Goal: Information Seeking & Learning: Learn about a topic

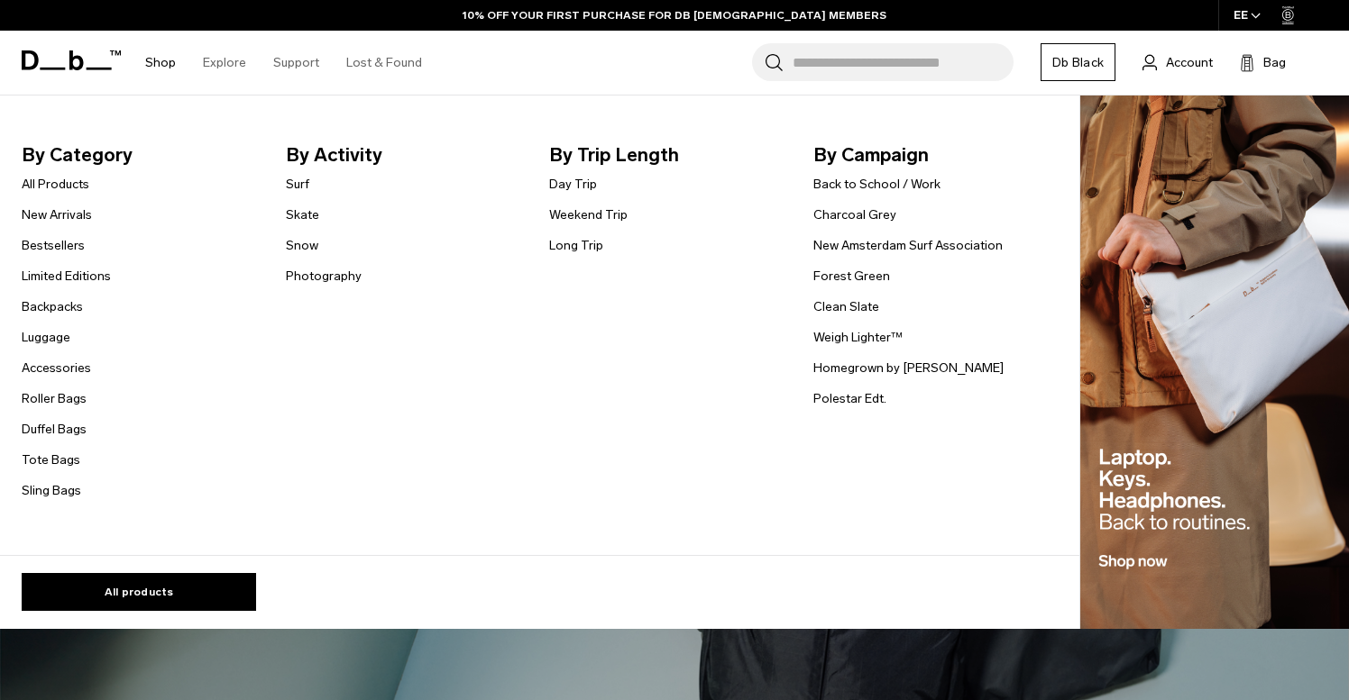
click at [155, 73] on link "Shop" at bounding box center [160, 63] width 31 height 64
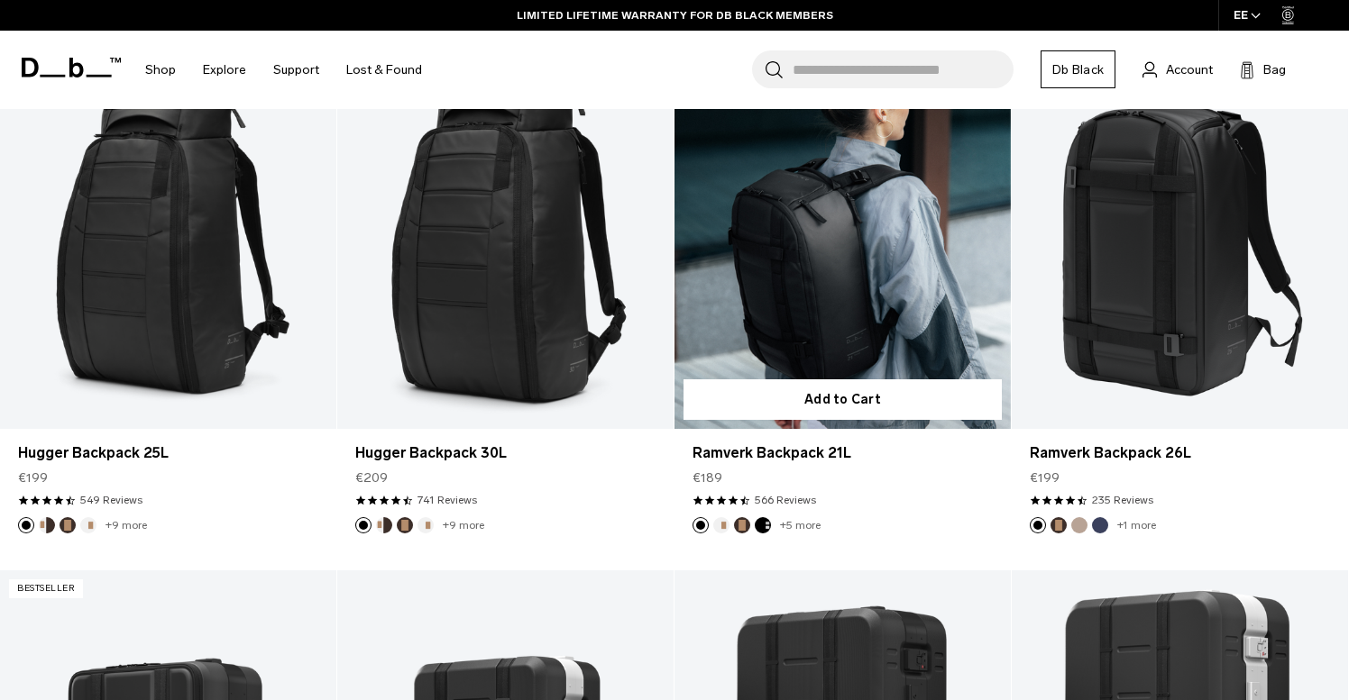
scroll to position [403, 0]
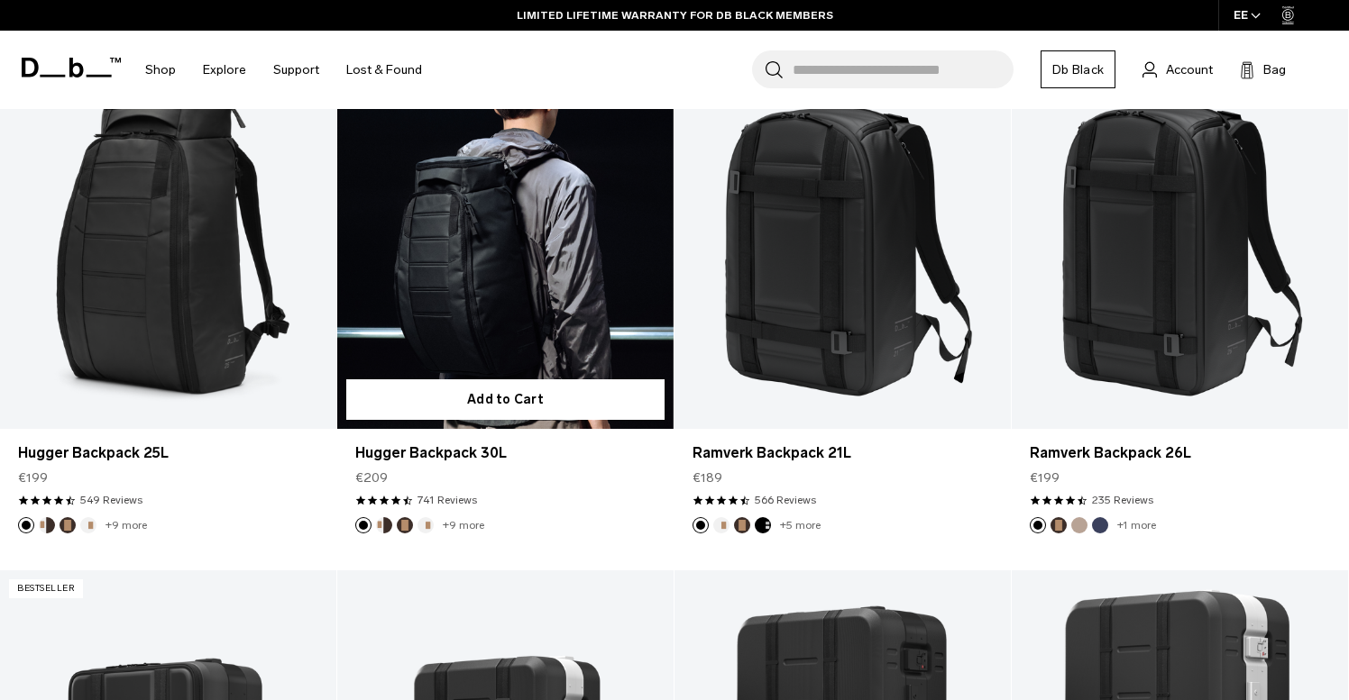
click at [529, 287] on link "Hugger Backpack 30L" at bounding box center [505, 241] width 336 height 373
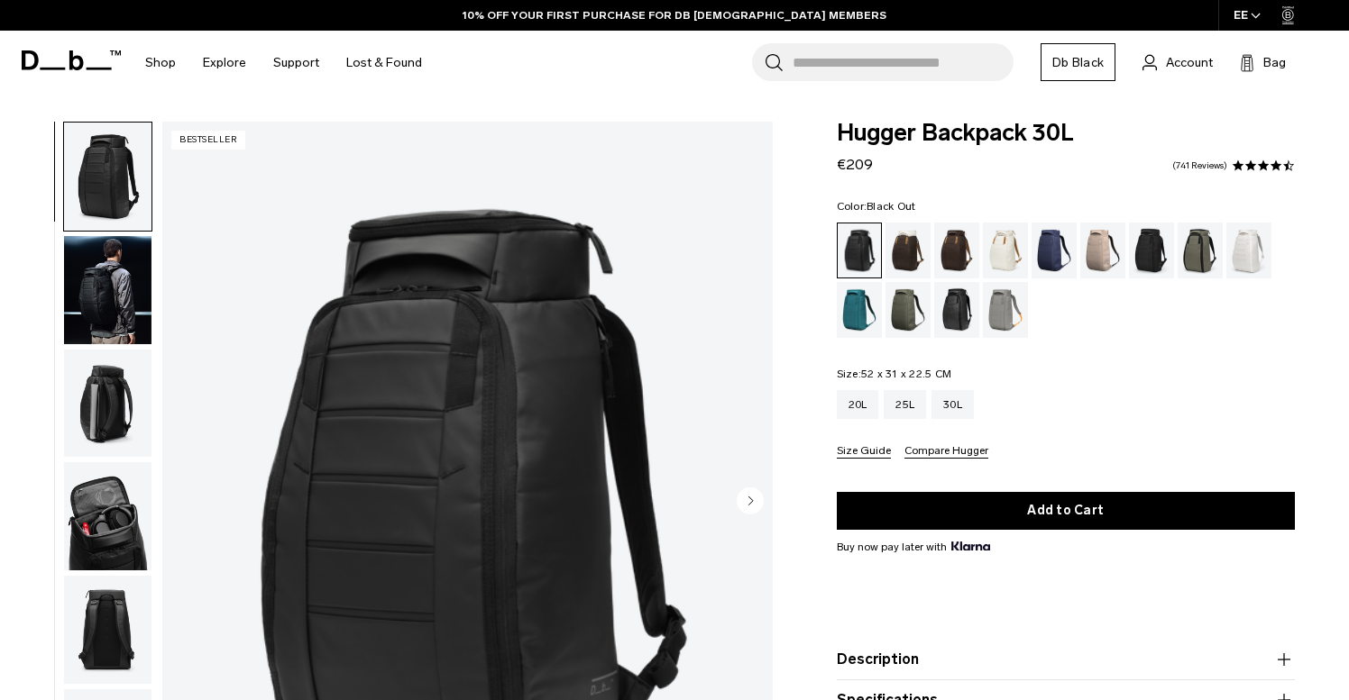
click at [98, 279] on img "button" at bounding box center [107, 290] width 87 height 108
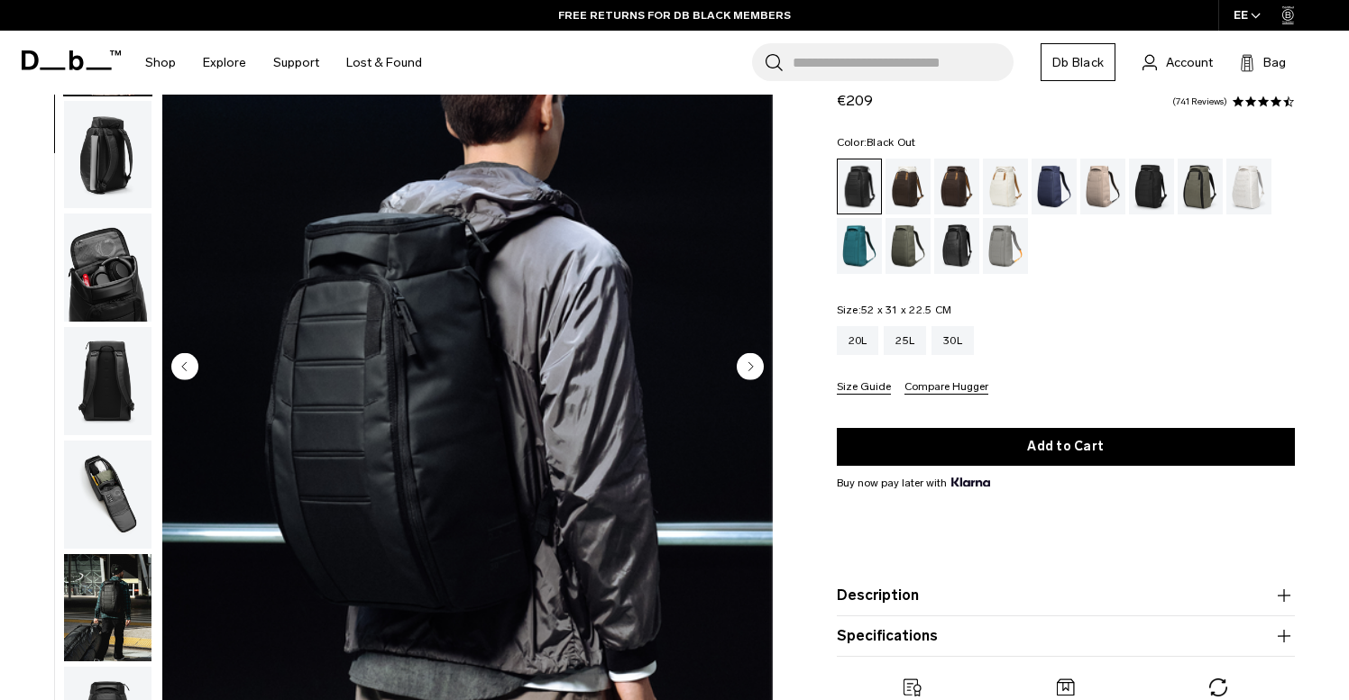
scroll to position [134, 0]
click at [908, 347] on div "25L" at bounding box center [904, 340] width 42 height 29
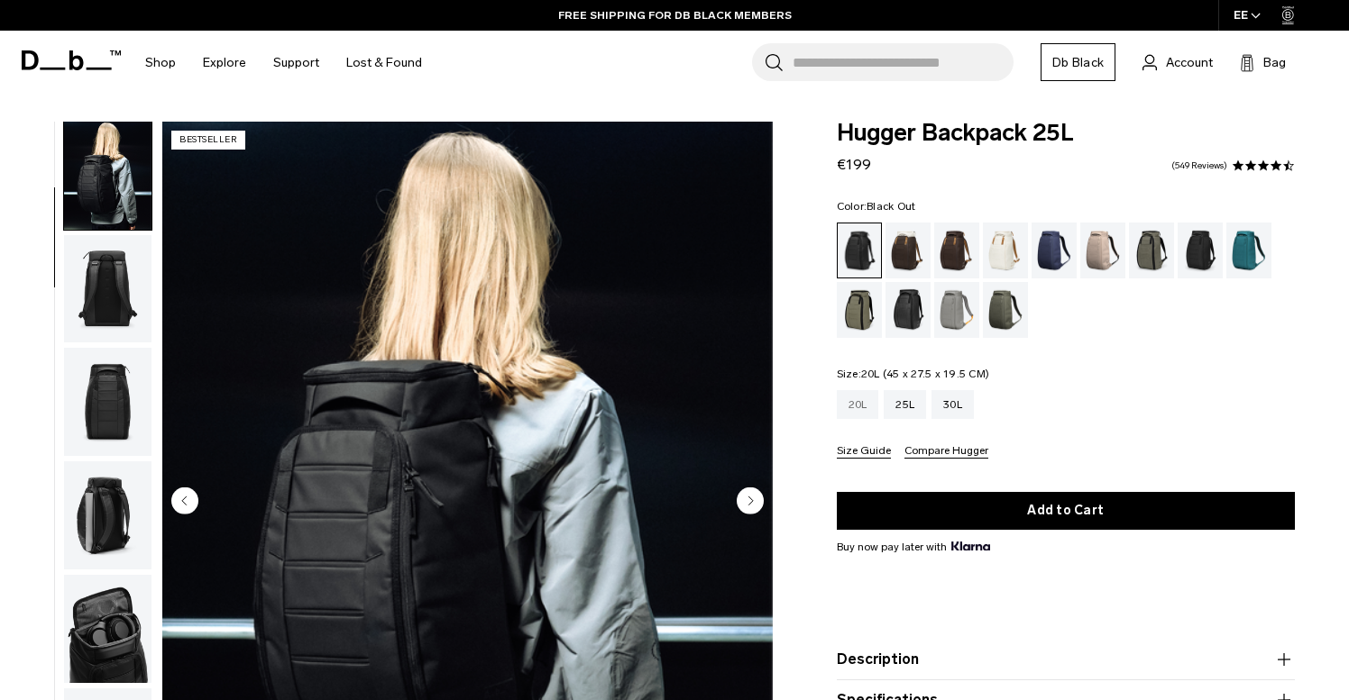
click at [847, 411] on div "20L" at bounding box center [858, 404] width 42 height 29
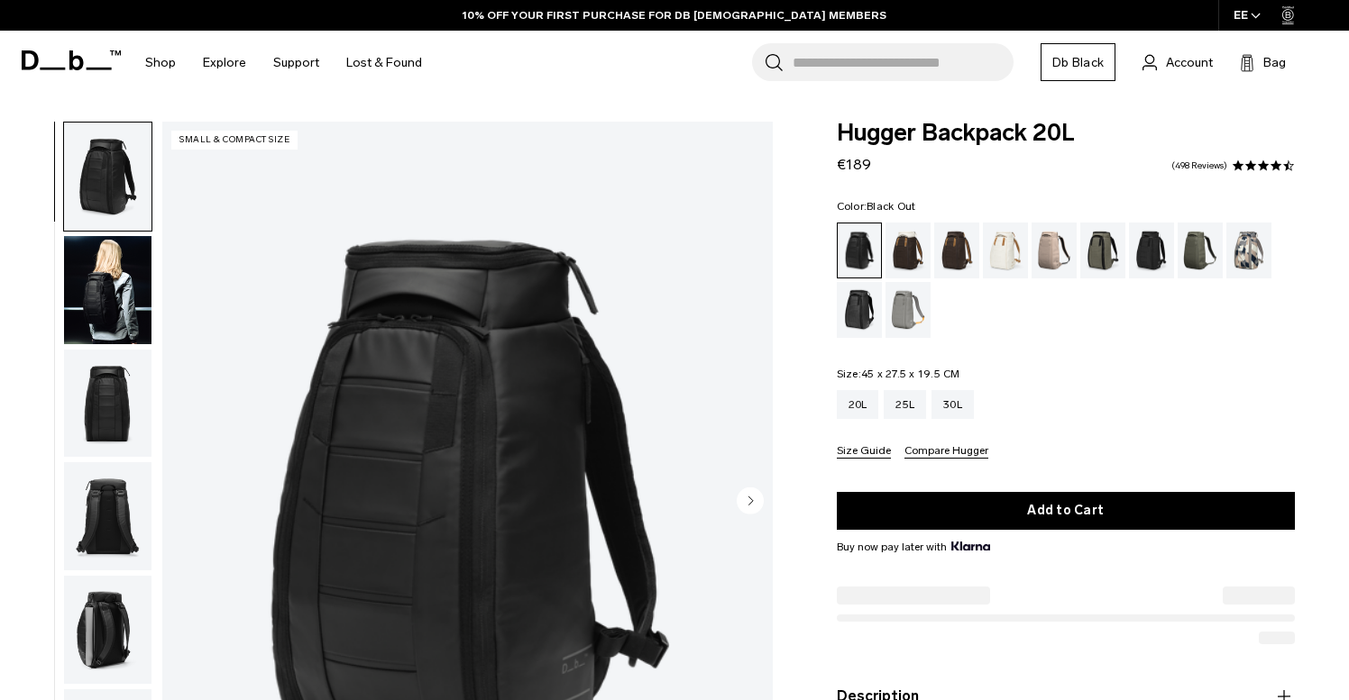
click at [108, 324] on img "button" at bounding box center [107, 290] width 87 height 108
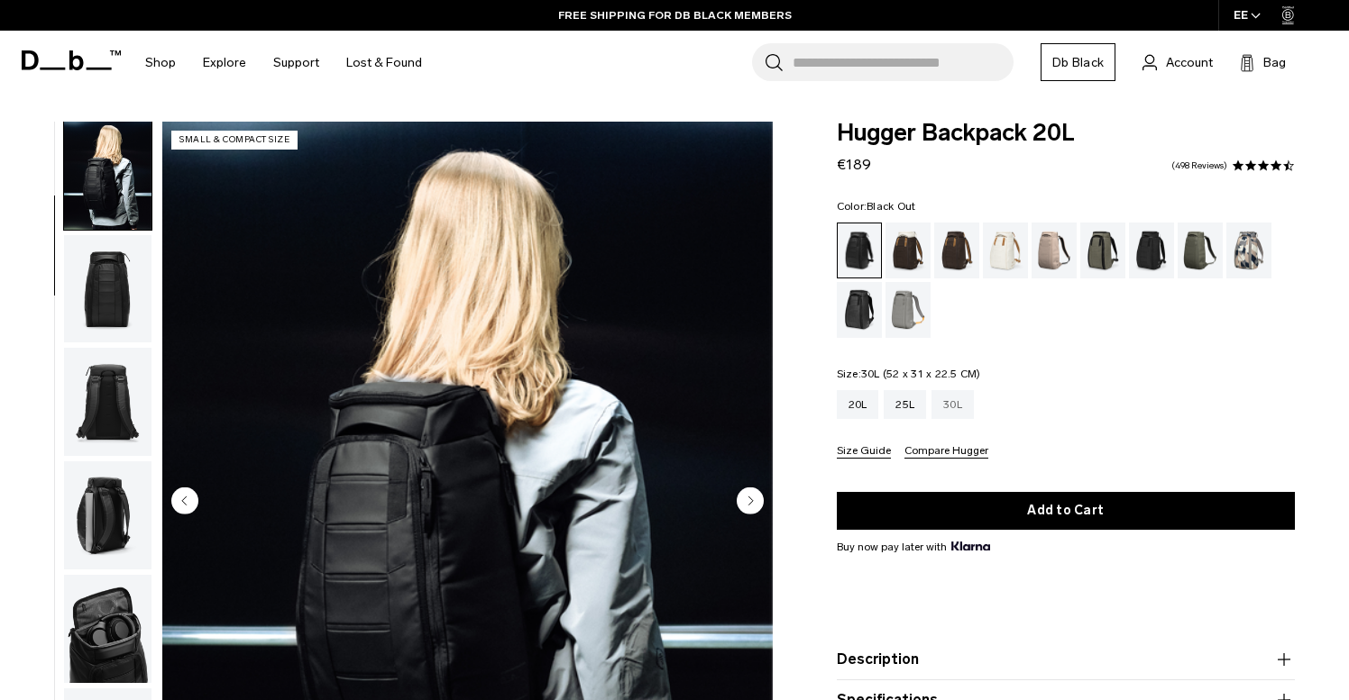
click at [958, 407] on div "30L" at bounding box center [952, 404] width 42 height 29
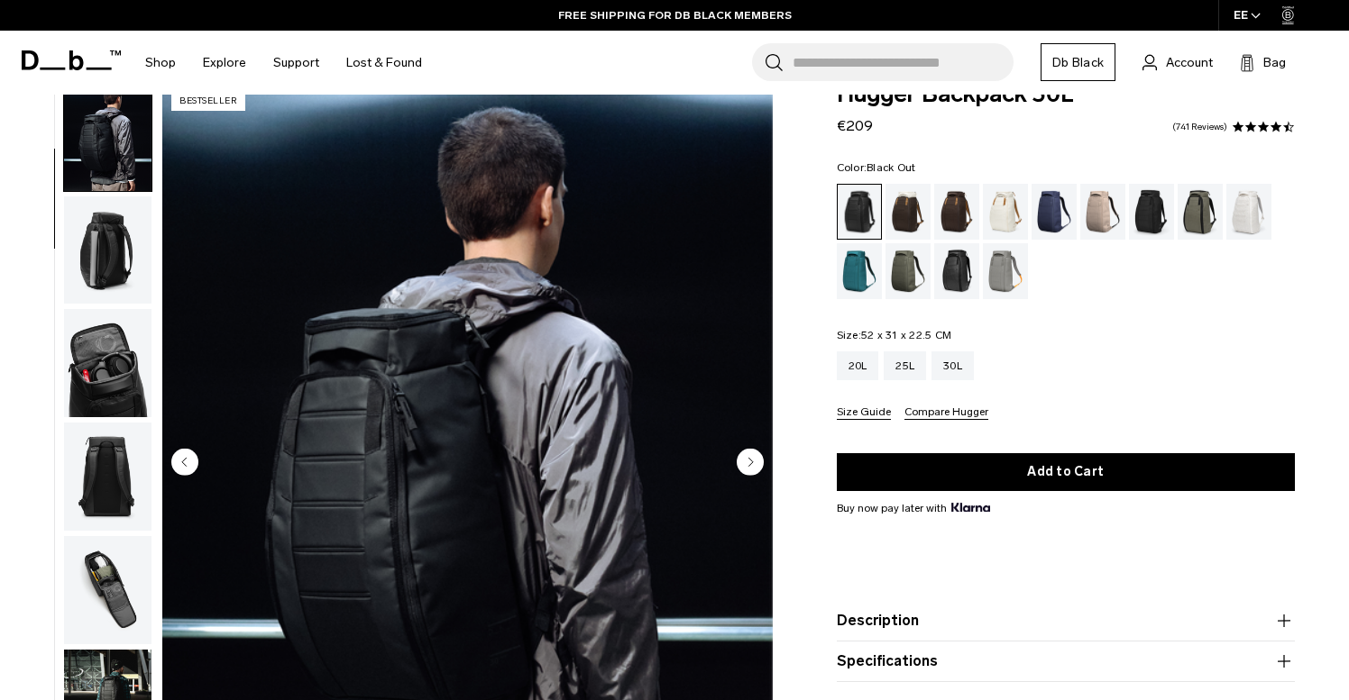
scroll to position [39, 0]
click at [125, 367] on img "button" at bounding box center [107, 363] width 87 height 108
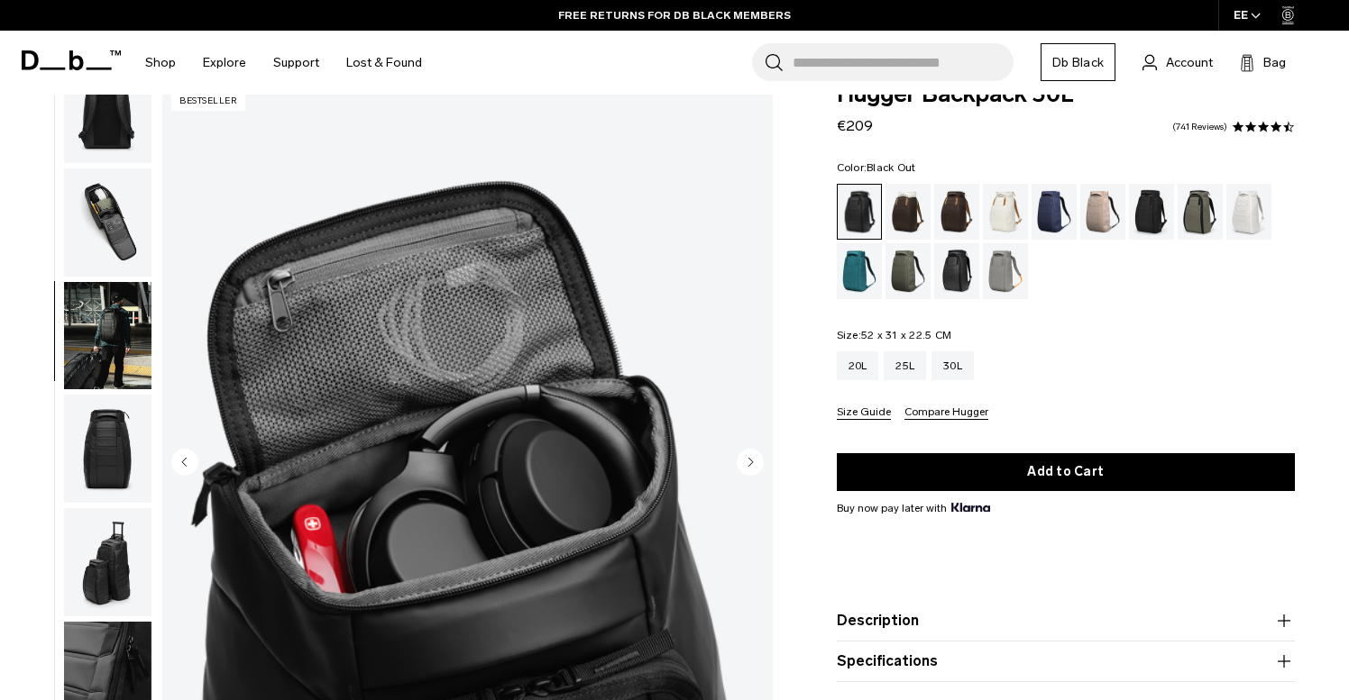
scroll to position [497, 0]
click at [123, 353] on img "button" at bounding box center [107, 336] width 87 height 108
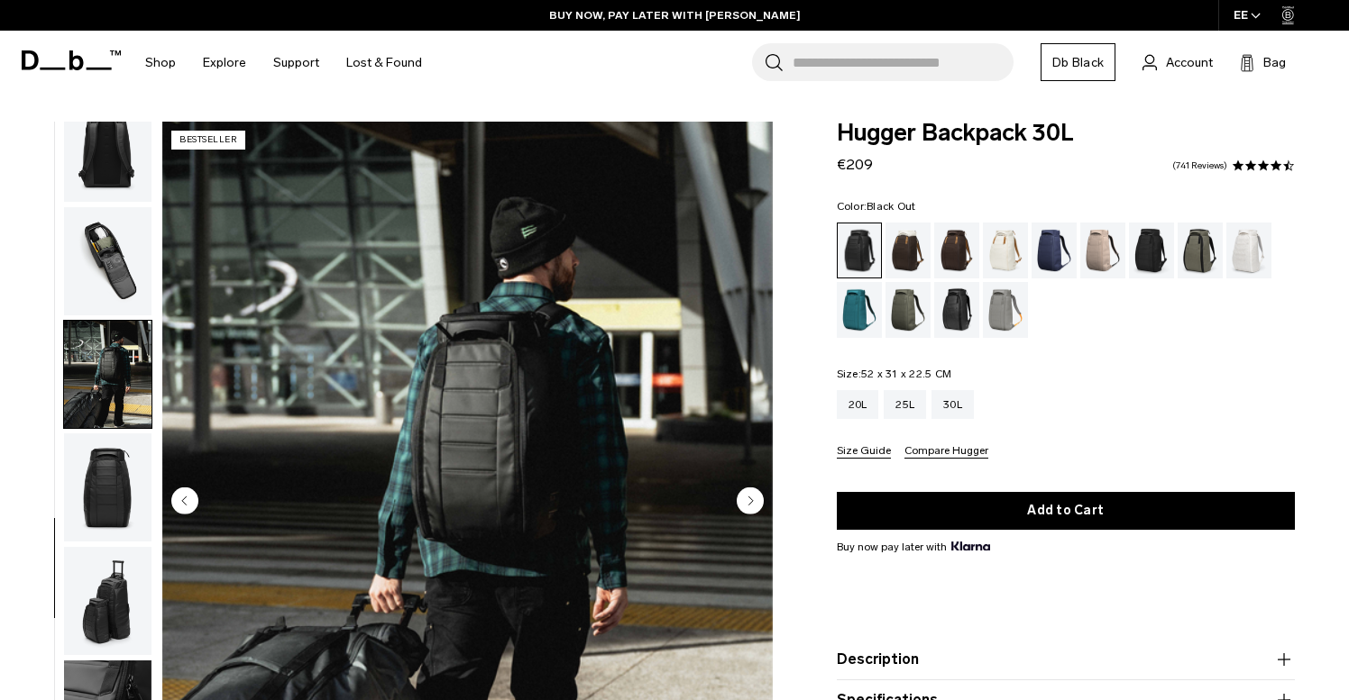
scroll to position [0, 0]
click at [912, 412] on div "25L" at bounding box center [904, 404] width 42 height 29
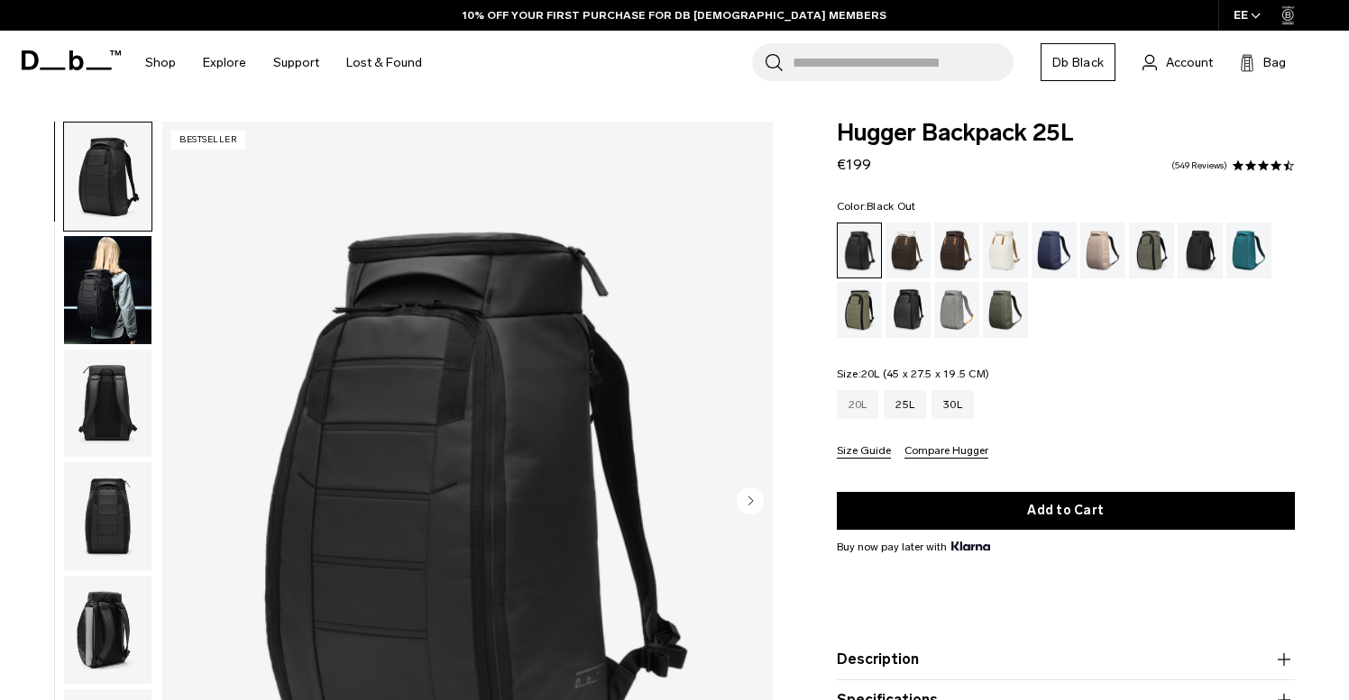
click at [853, 399] on div "20L" at bounding box center [858, 404] width 42 height 29
click at [867, 408] on div "20L" at bounding box center [858, 404] width 42 height 29
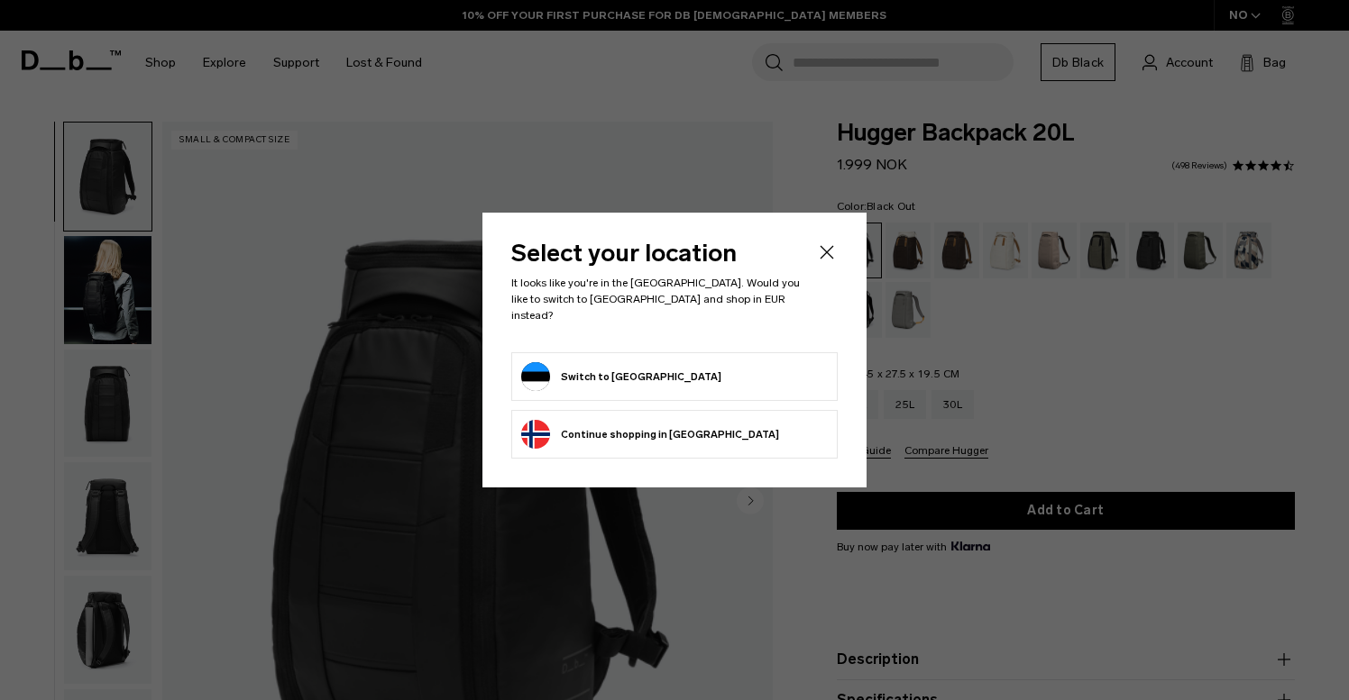
click at [680, 362] on form "Switch to [GEOGRAPHIC_DATA]" at bounding box center [674, 376] width 306 height 29
click at [587, 362] on button "Switch to [GEOGRAPHIC_DATA]" at bounding box center [621, 376] width 200 height 29
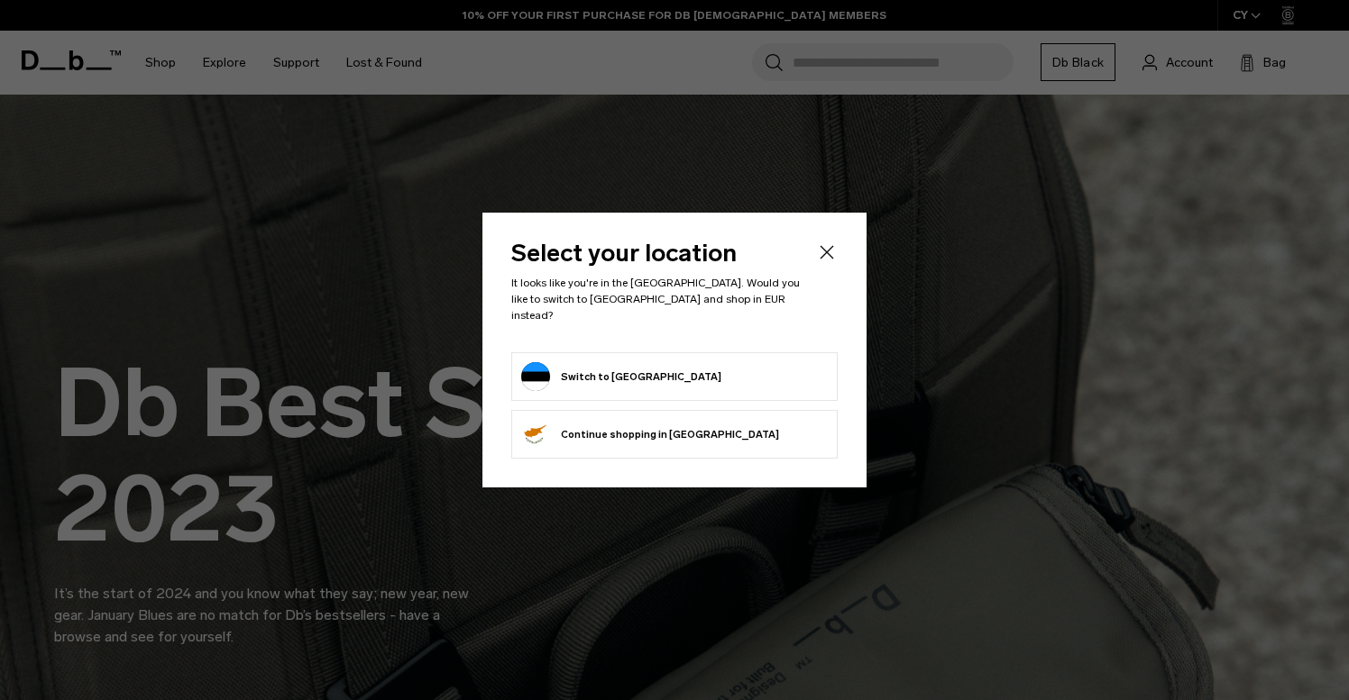
click at [567, 362] on button "Switch to [GEOGRAPHIC_DATA]" at bounding box center [621, 376] width 200 height 29
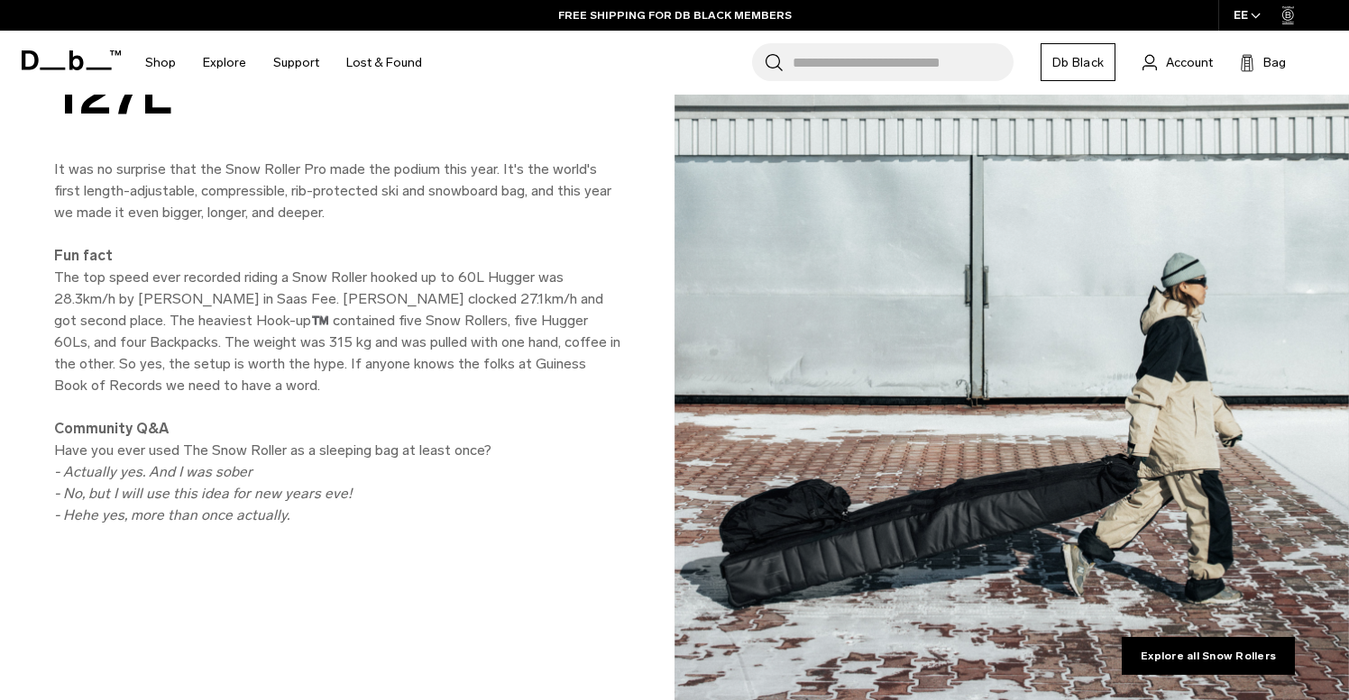
scroll to position [3489, 0]
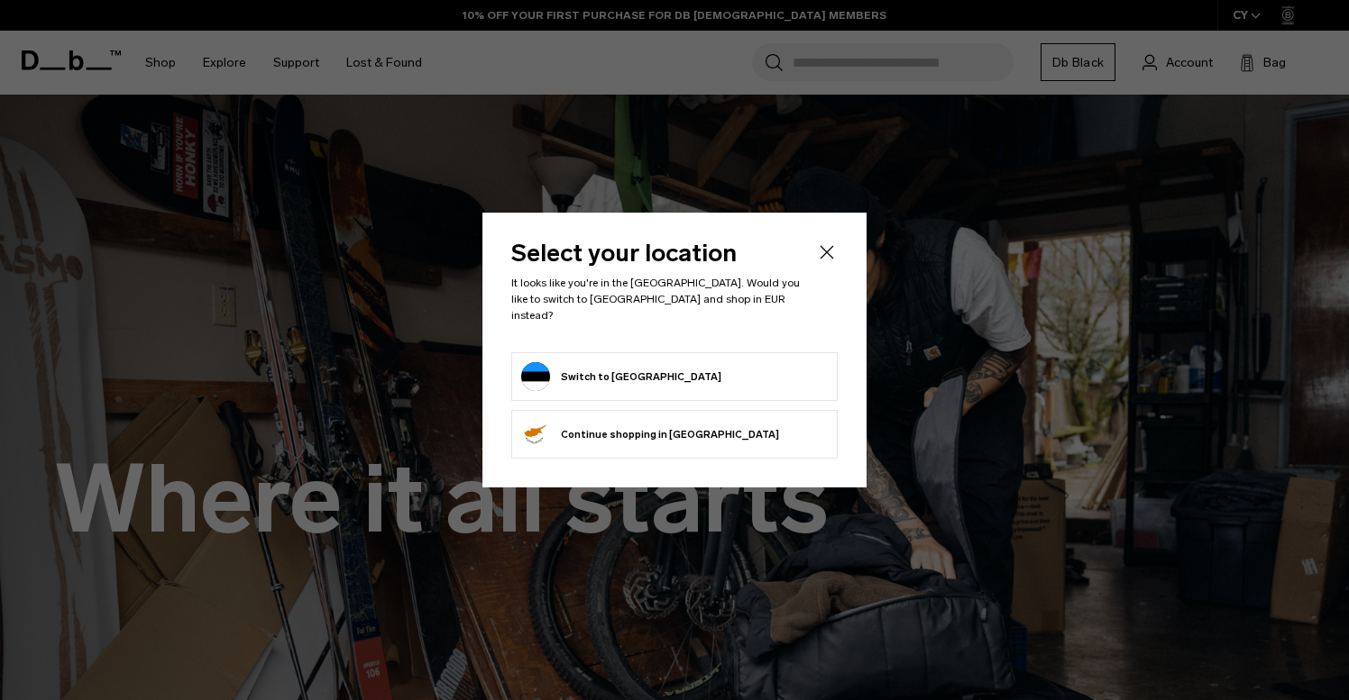
click at [617, 372] on button "Switch to Estonia" at bounding box center [621, 376] width 200 height 29
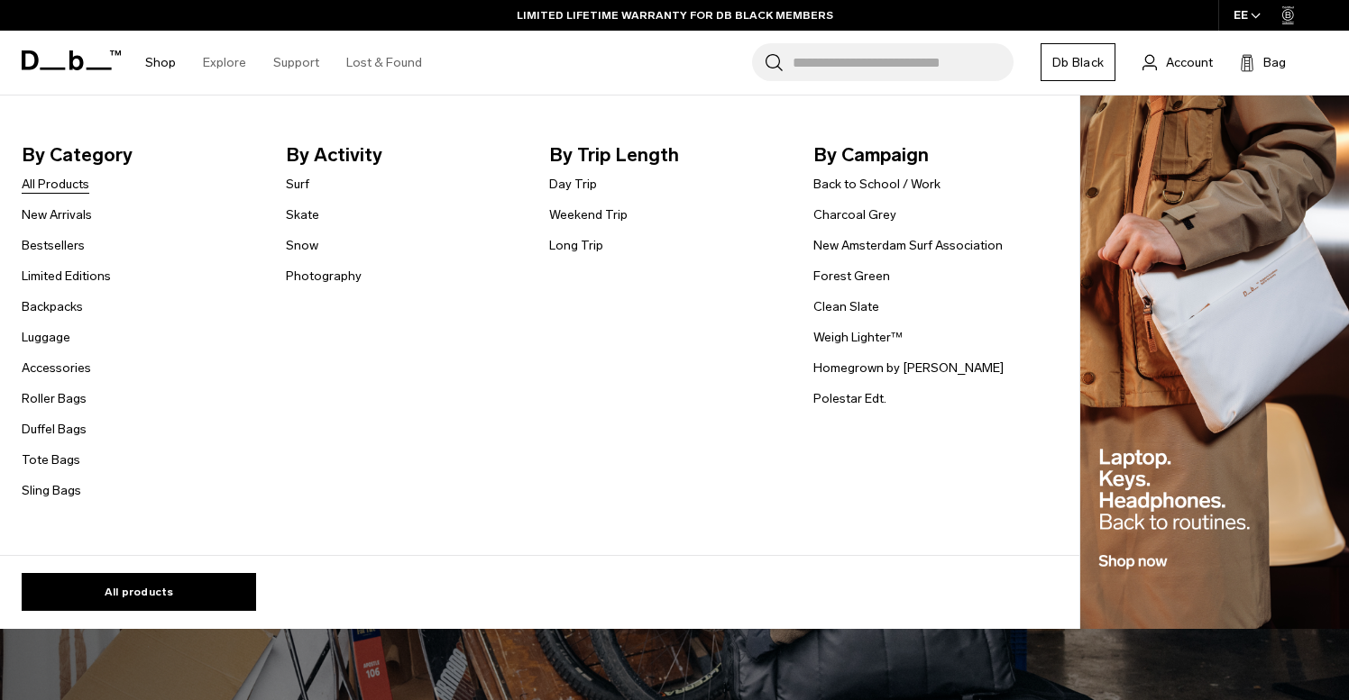
click at [66, 177] on link "All Products" at bounding box center [56, 184] width 68 height 19
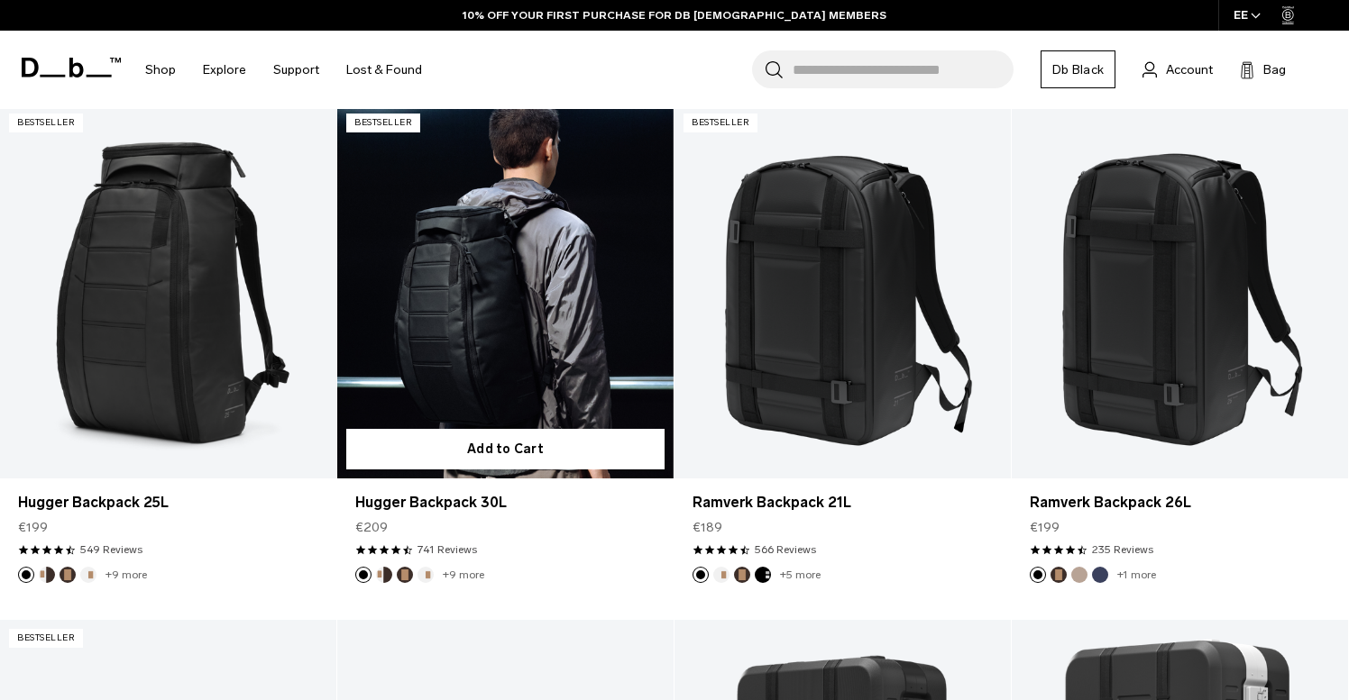
click at [466, 348] on link "Hugger Backpack 30L" at bounding box center [505, 291] width 336 height 373
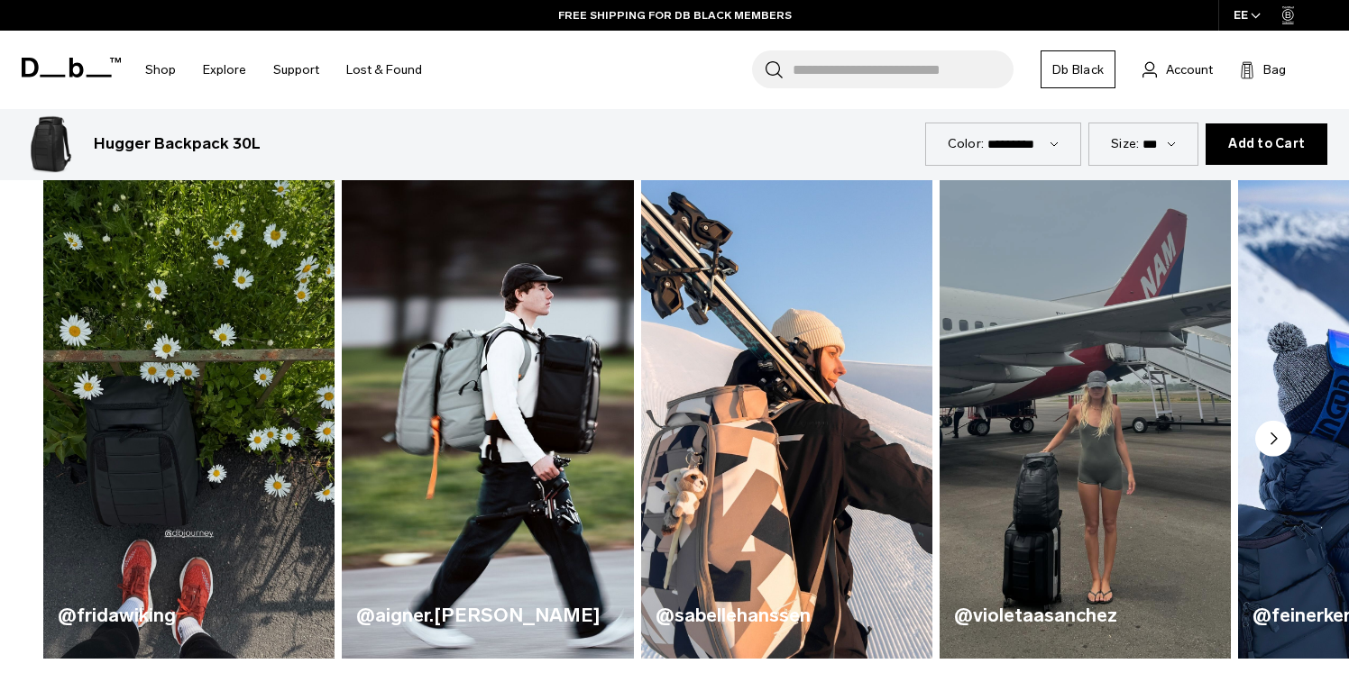
scroll to position [851, 0]
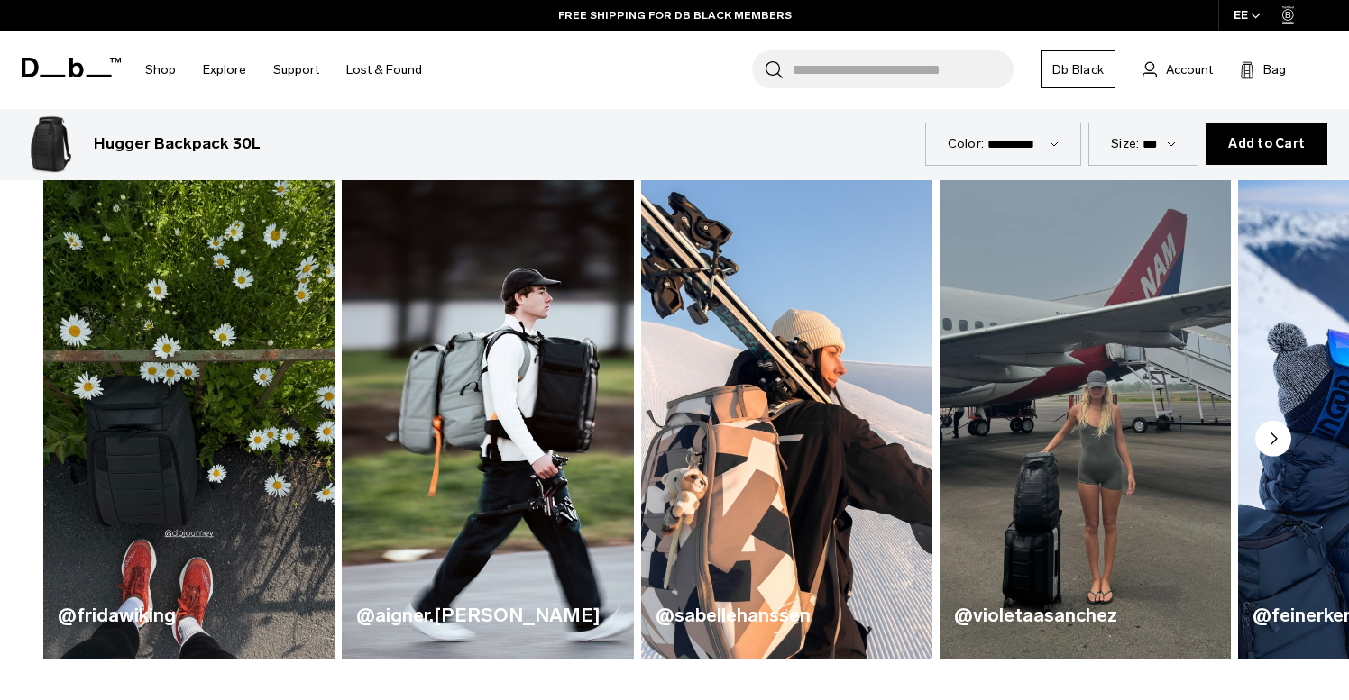
click at [1278, 437] on circle "Next slide" at bounding box center [1273, 439] width 36 height 36
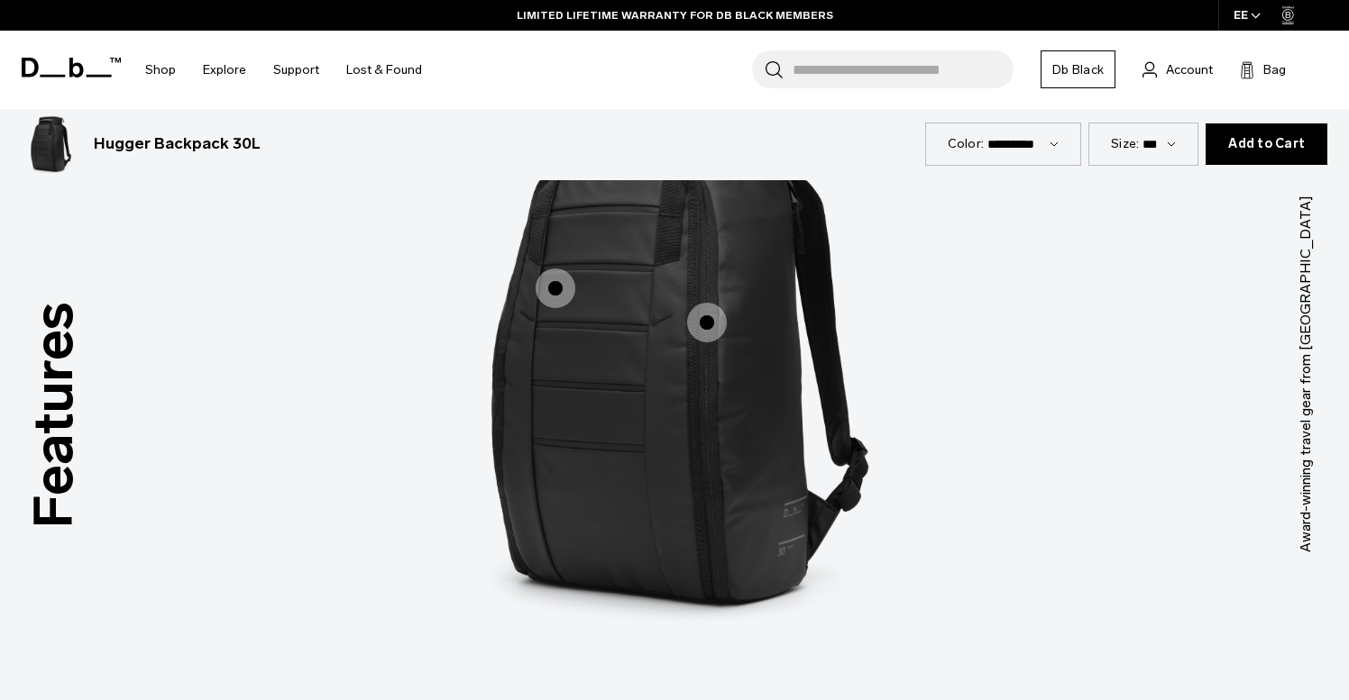
scroll to position [2321, 0]
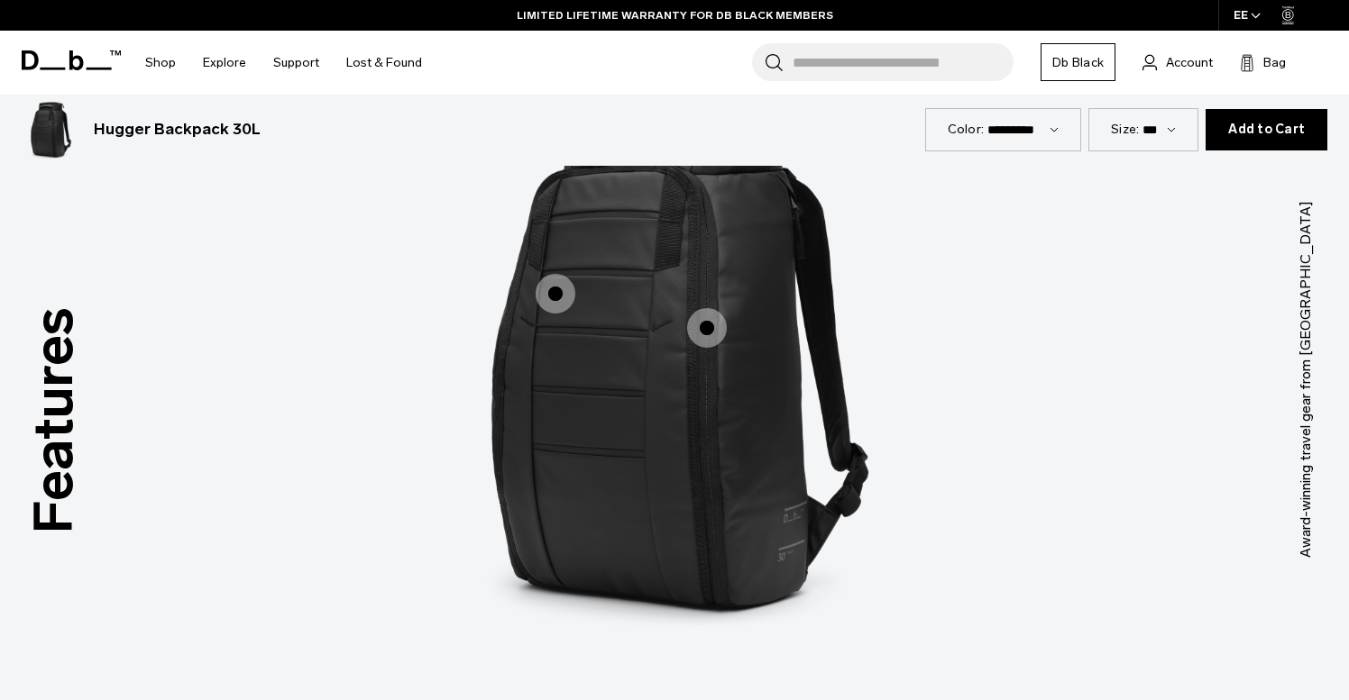
click at [718, 335] on span "1 / 3" at bounding box center [707, 328] width 40 height 40
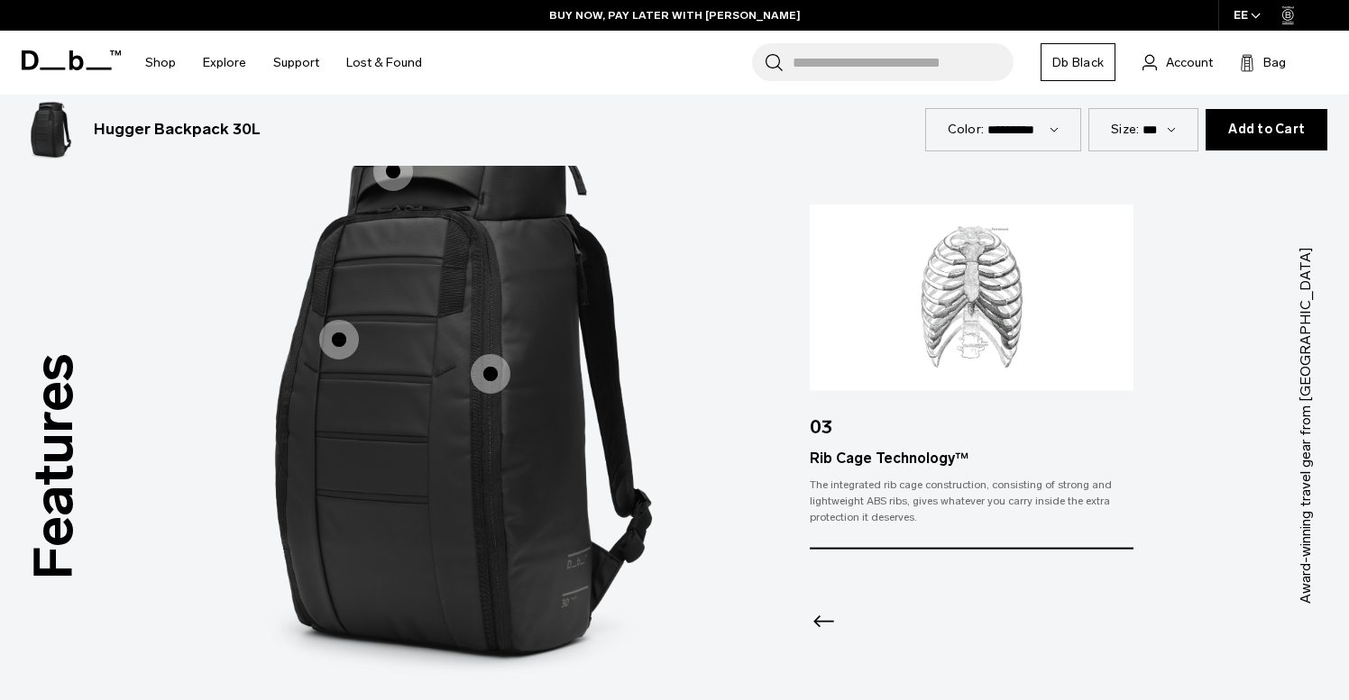
scroll to position [2238, 0]
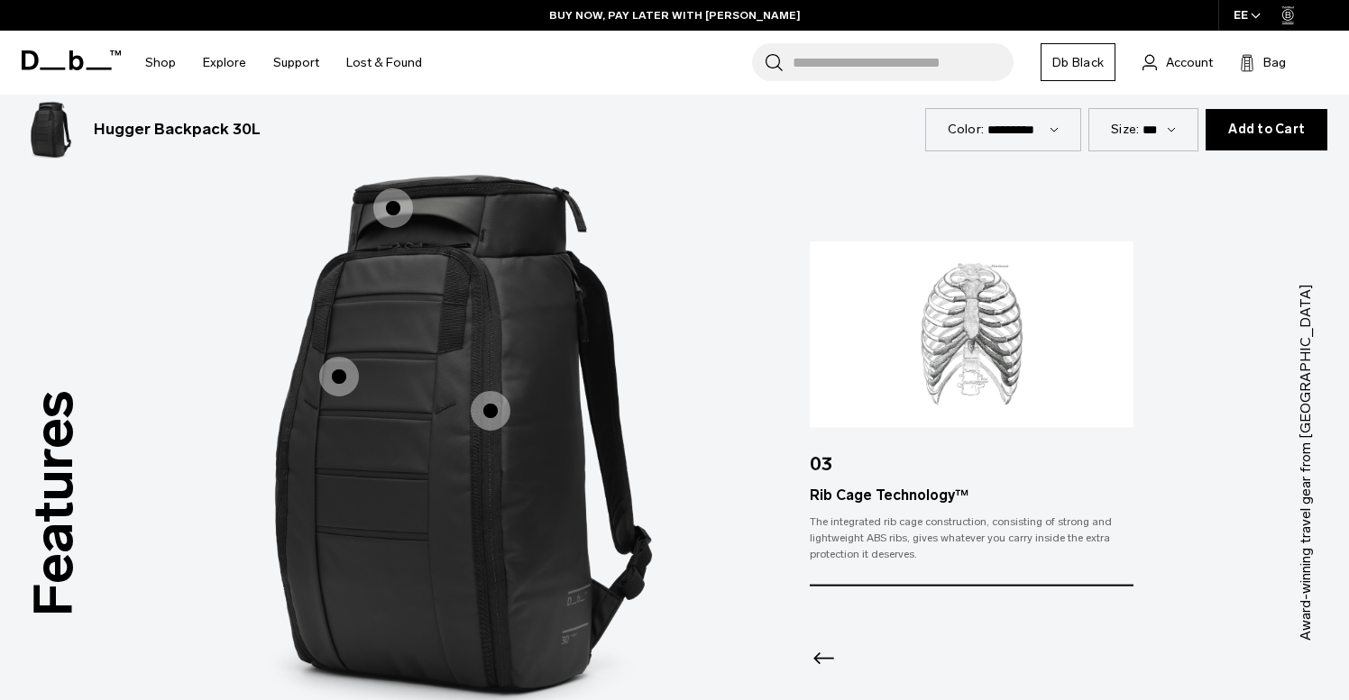
click at [339, 374] on span "1 / 3" at bounding box center [339, 377] width 40 height 40
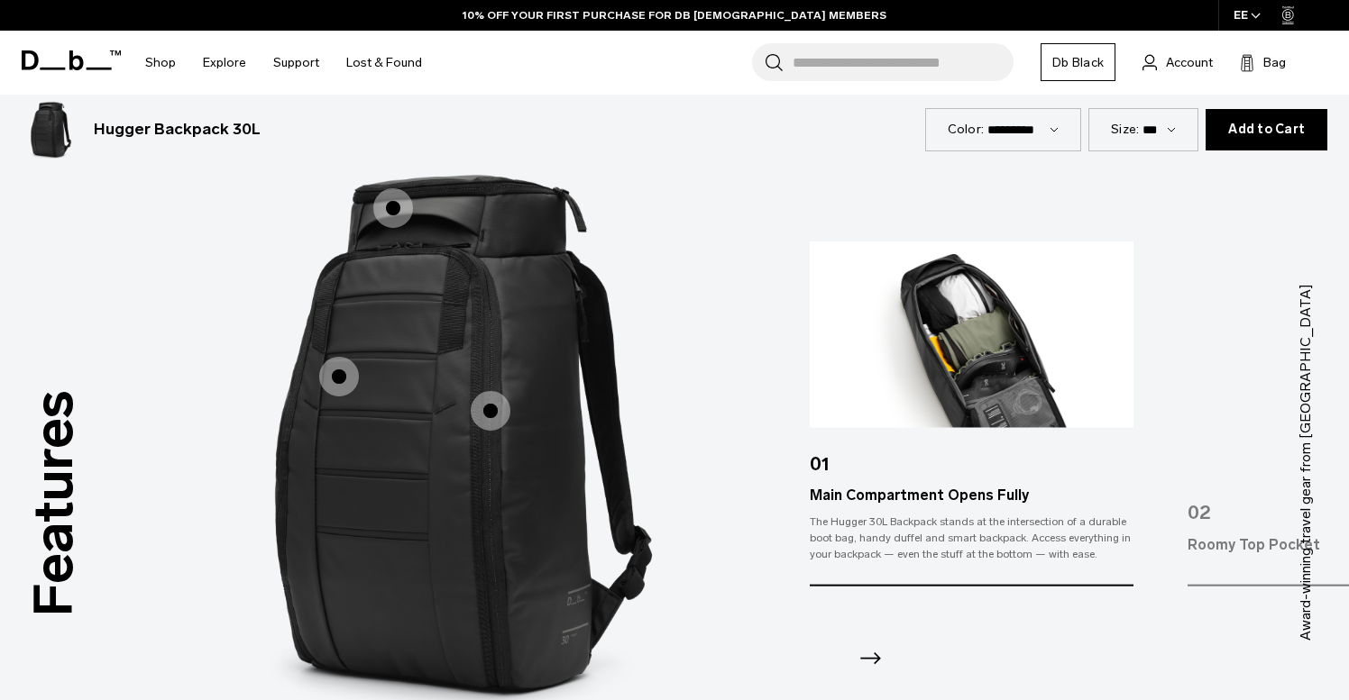
click at [397, 216] on span "1 / 3" at bounding box center [393, 208] width 40 height 40
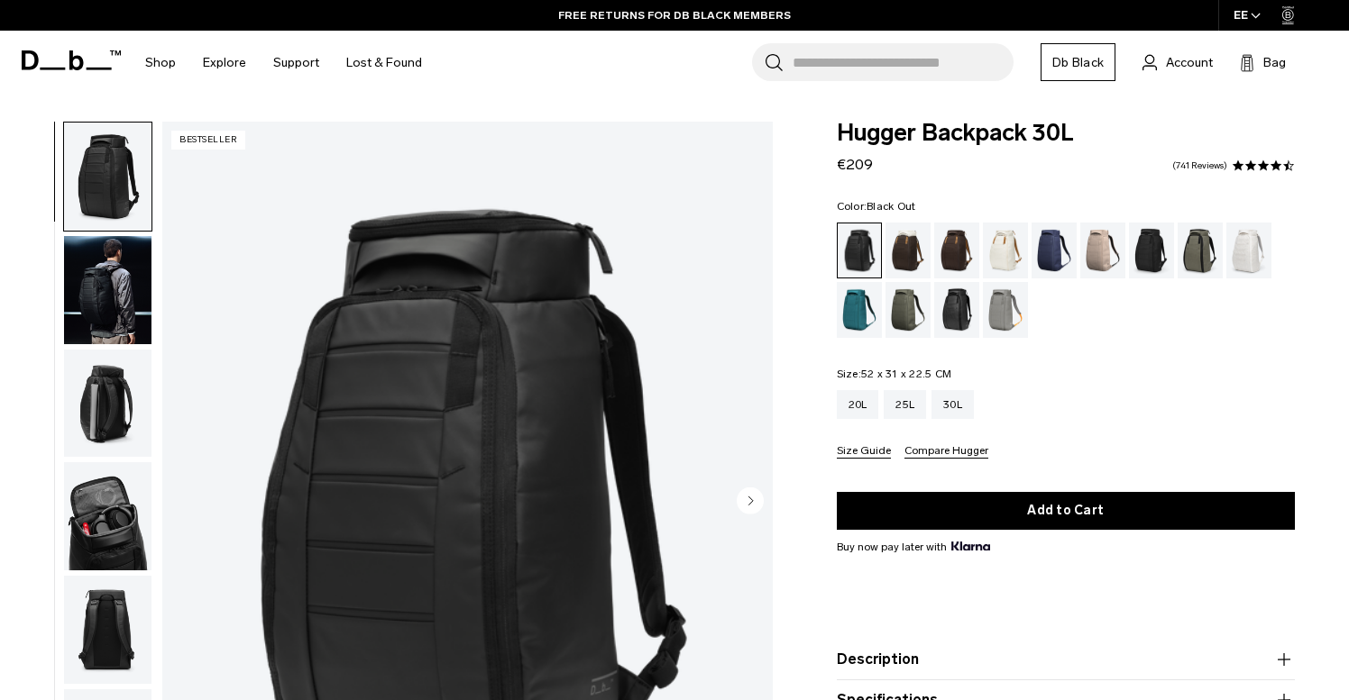
scroll to position [0, 0]
click at [903, 242] on div "Cappuccino" at bounding box center [908, 251] width 46 height 56
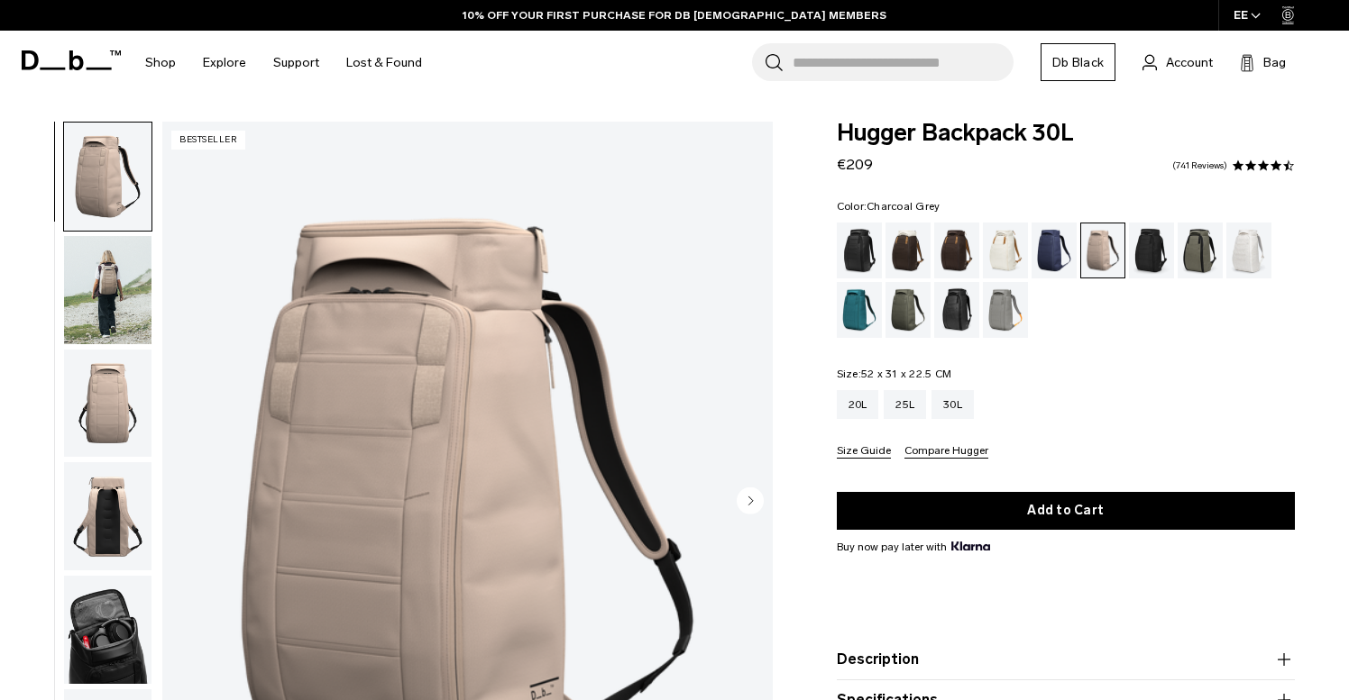
click at [1147, 265] on div "Charcoal Grey" at bounding box center [1152, 251] width 46 height 56
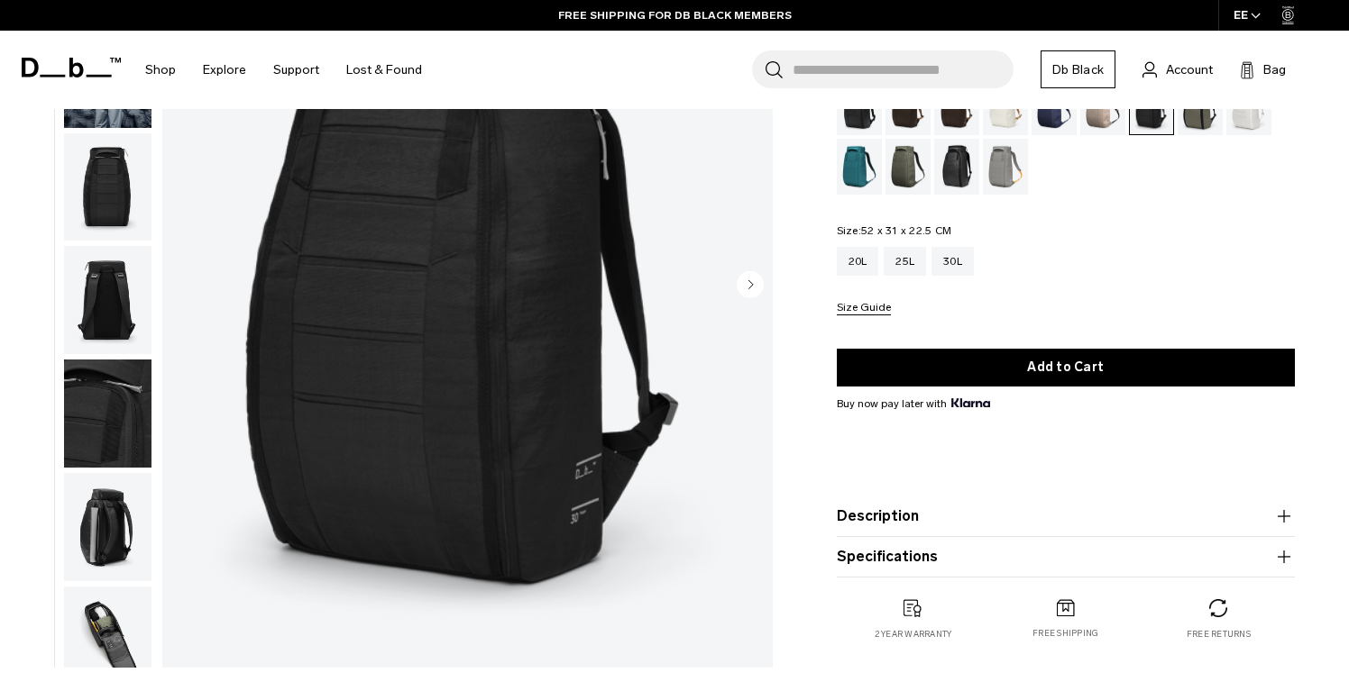
scroll to position [224, 0]
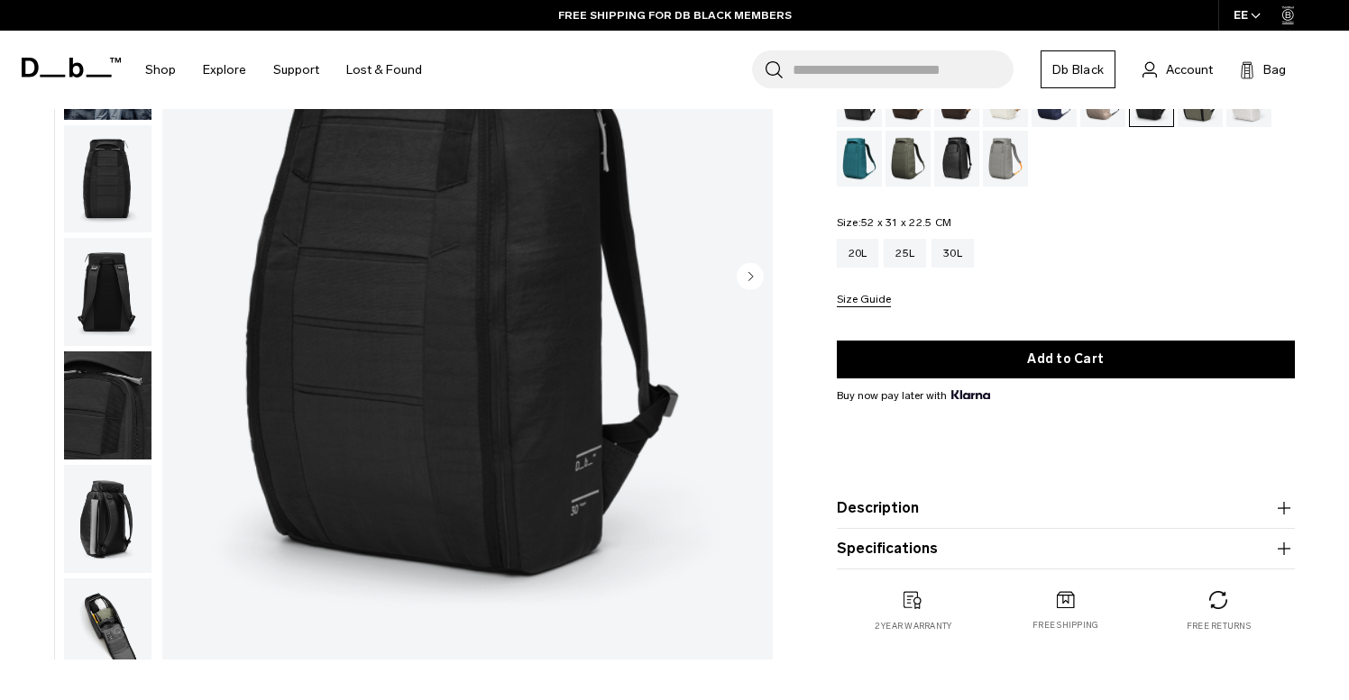
click at [877, 505] on button "Description" at bounding box center [1066, 509] width 458 height 22
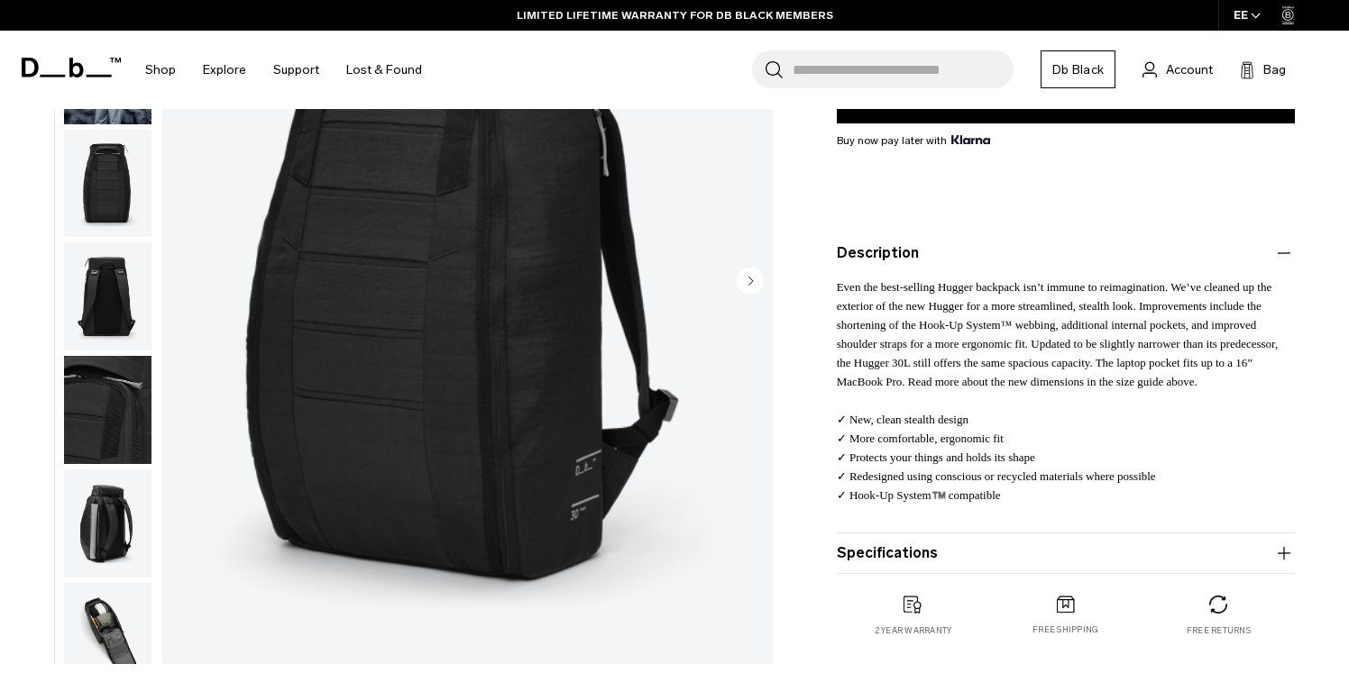
scroll to position [436, 0]
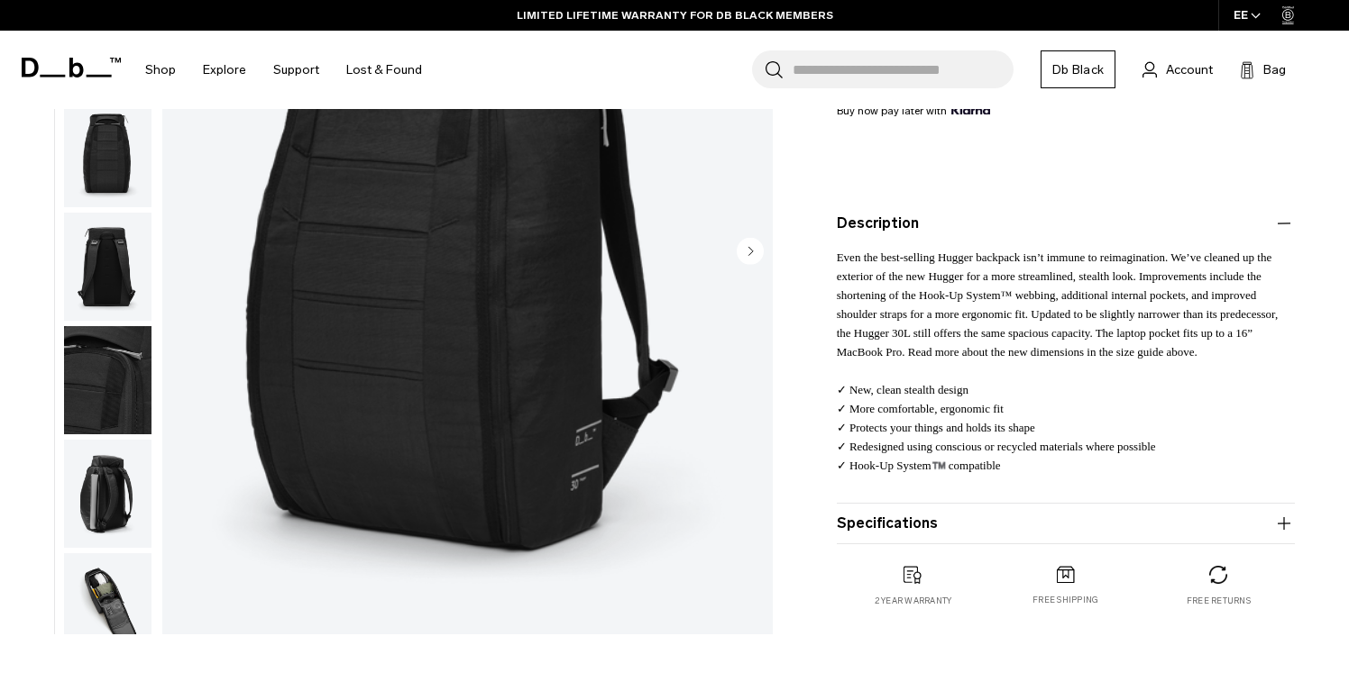
click at [905, 527] on button "Specifications" at bounding box center [1066, 524] width 458 height 22
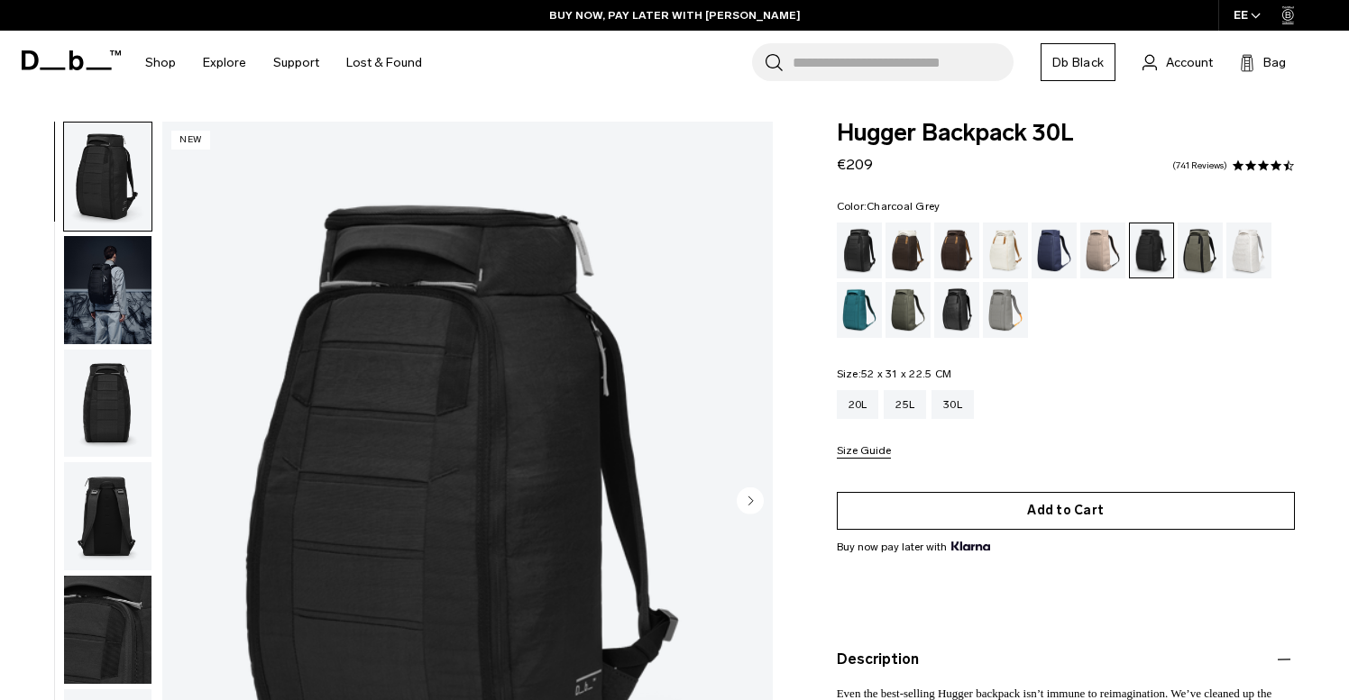
scroll to position [0, 0]
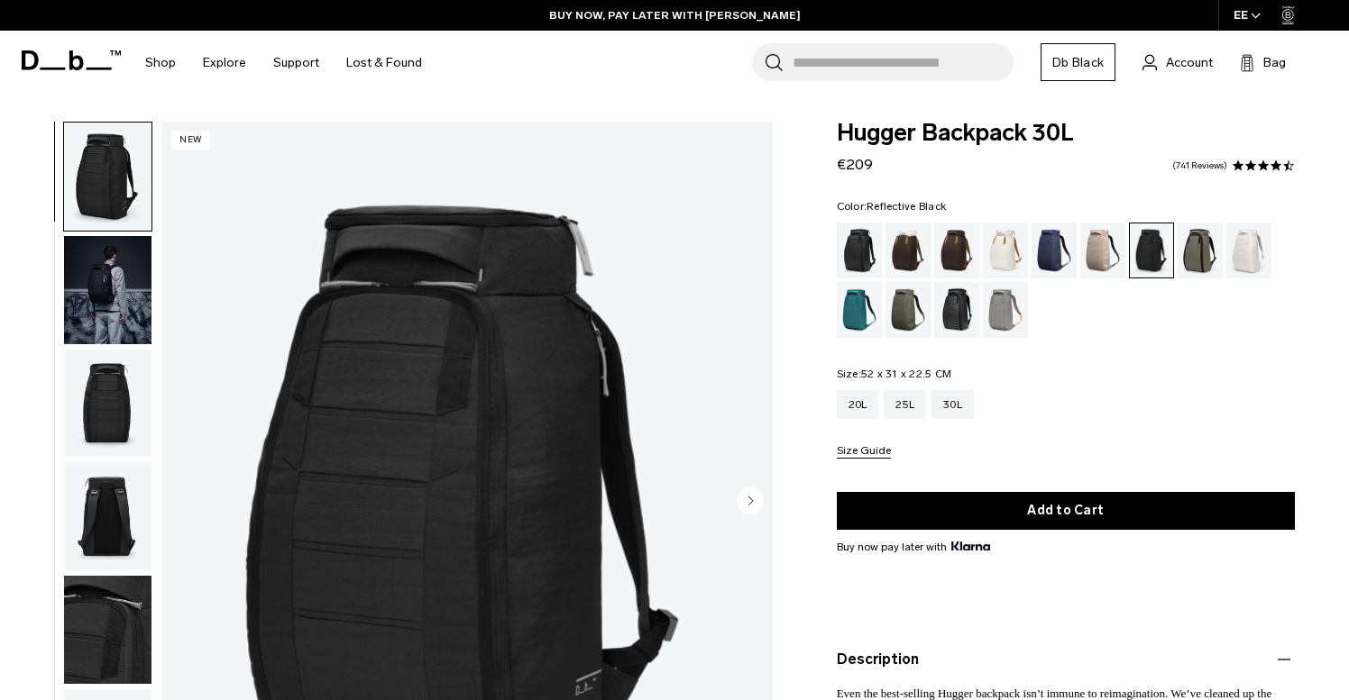
click at [963, 304] on div "Reflective Black" at bounding box center [957, 310] width 46 height 56
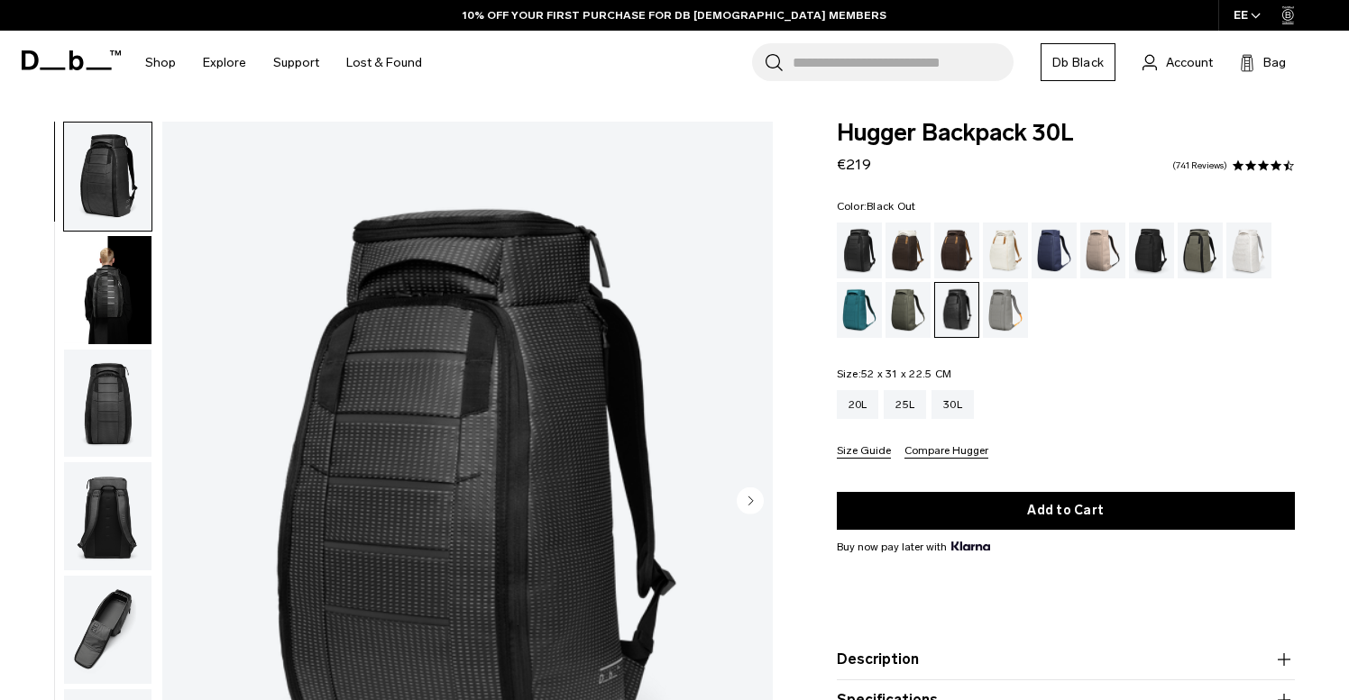
click at [861, 258] on div "Black Out" at bounding box center [860, 251] width 46 height 56
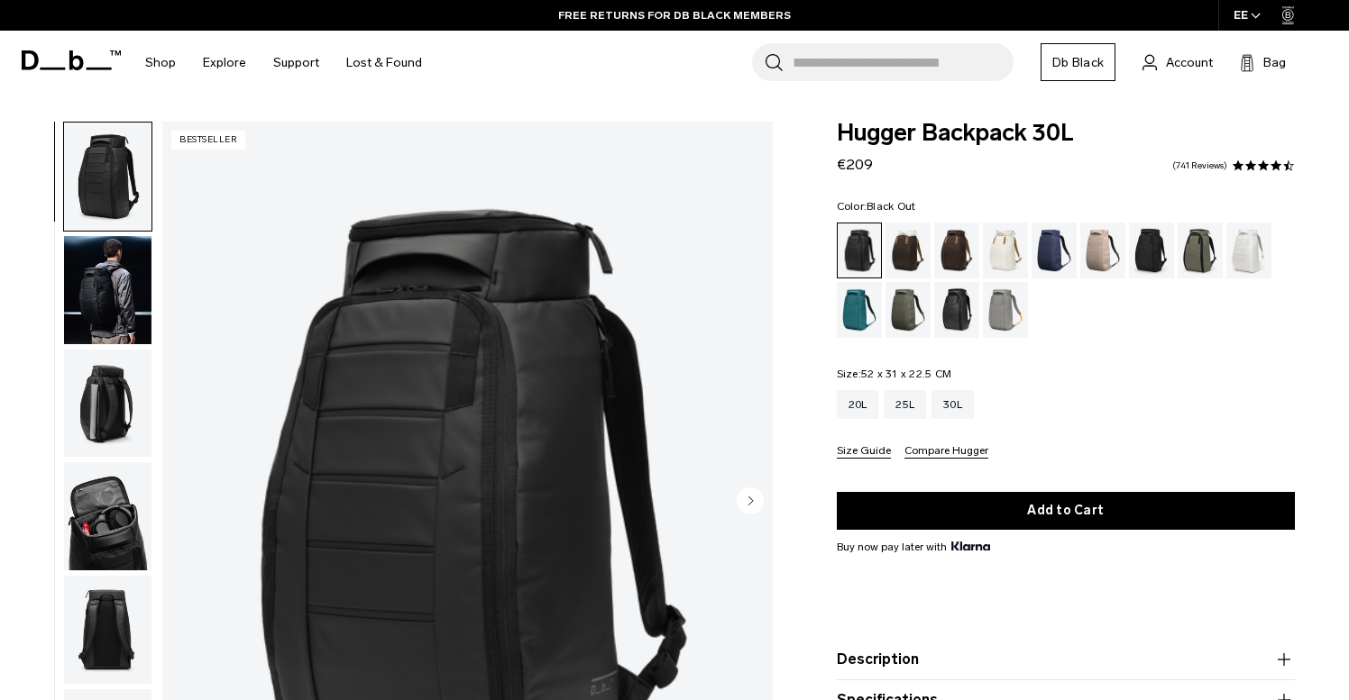
click at [94, 297] on img "button" at bounding box center [107, 290] width 87 height 108
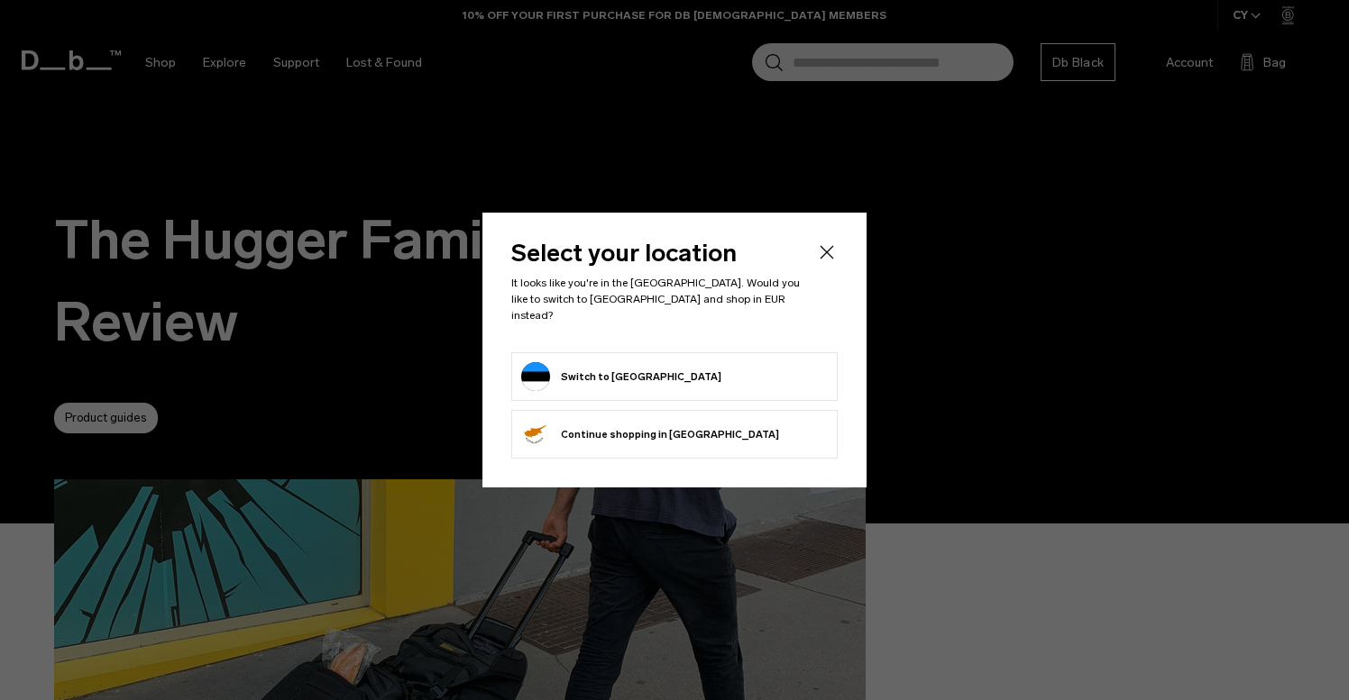
click at [580, 362] on button "Switch to Estonia" at bounding box center [621, 376] width 200 height 29
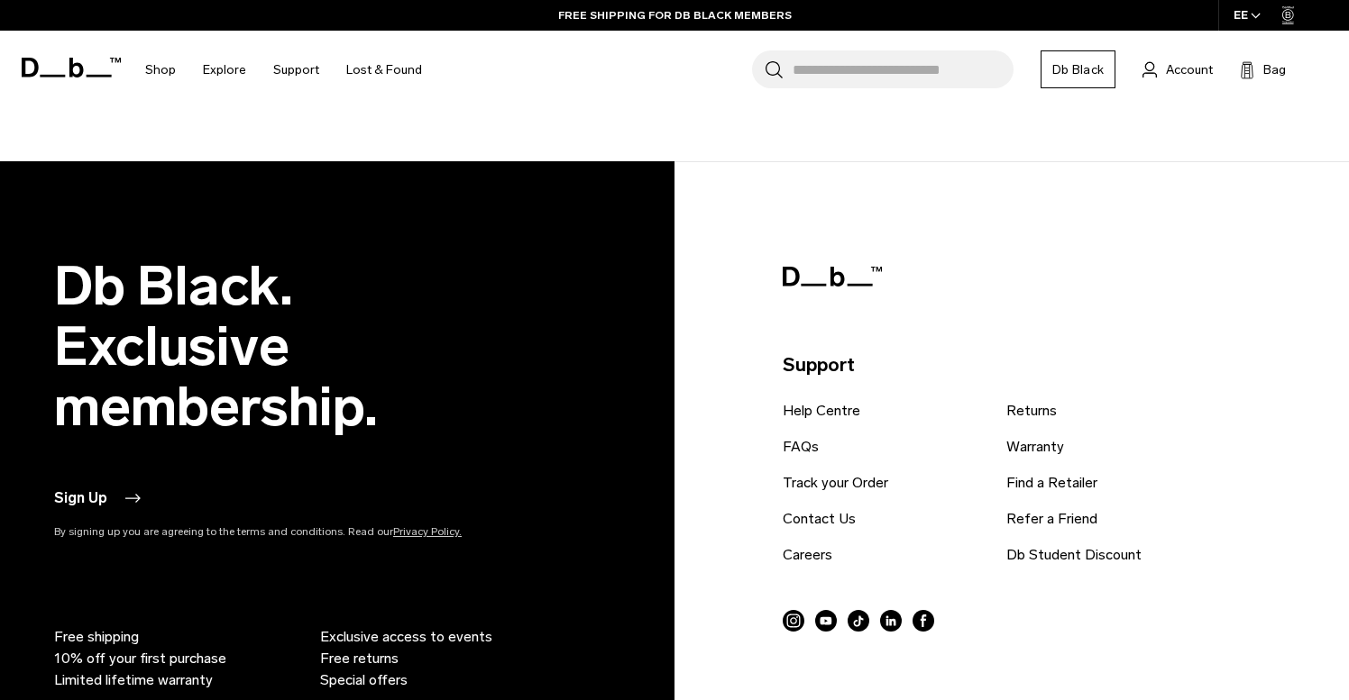
scroll to position [5423, 0]
